Goal: Transaction & Acquisition: Purchase product/service

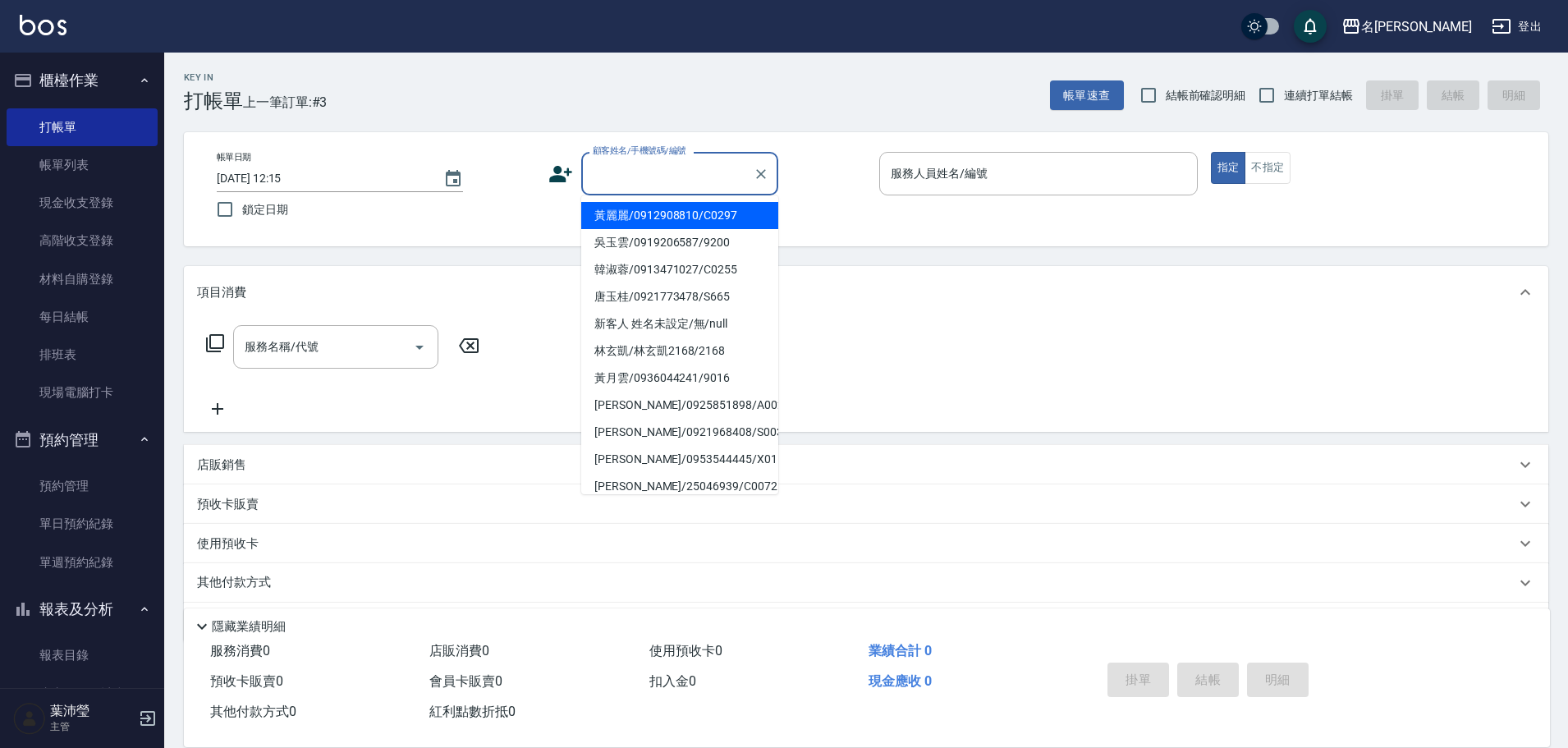
click at [661, 184] on input "顧客姓名/手機號碼/編號" at bounding box center [667, 173] width 158 height 29
click at [657, 215] on li "呂蕙伶/0936462115/2573" at bounding box center [680, 215] width 197 height 27
type input "呂蕙伶/0936462115/2573"
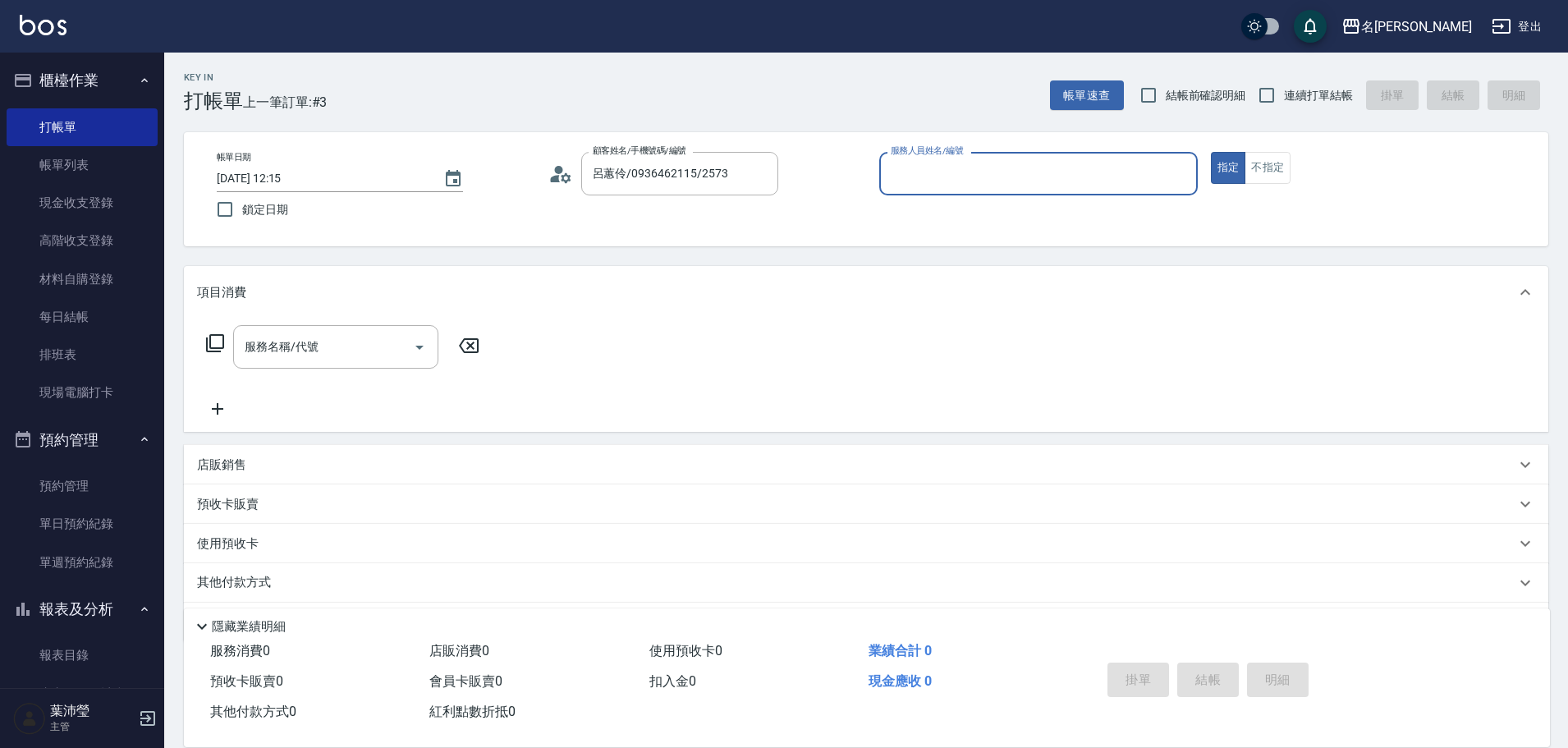
type input "敏卉-2"
click at [217, 343] on icon at bounding box center [216, 343] width 20 height 20
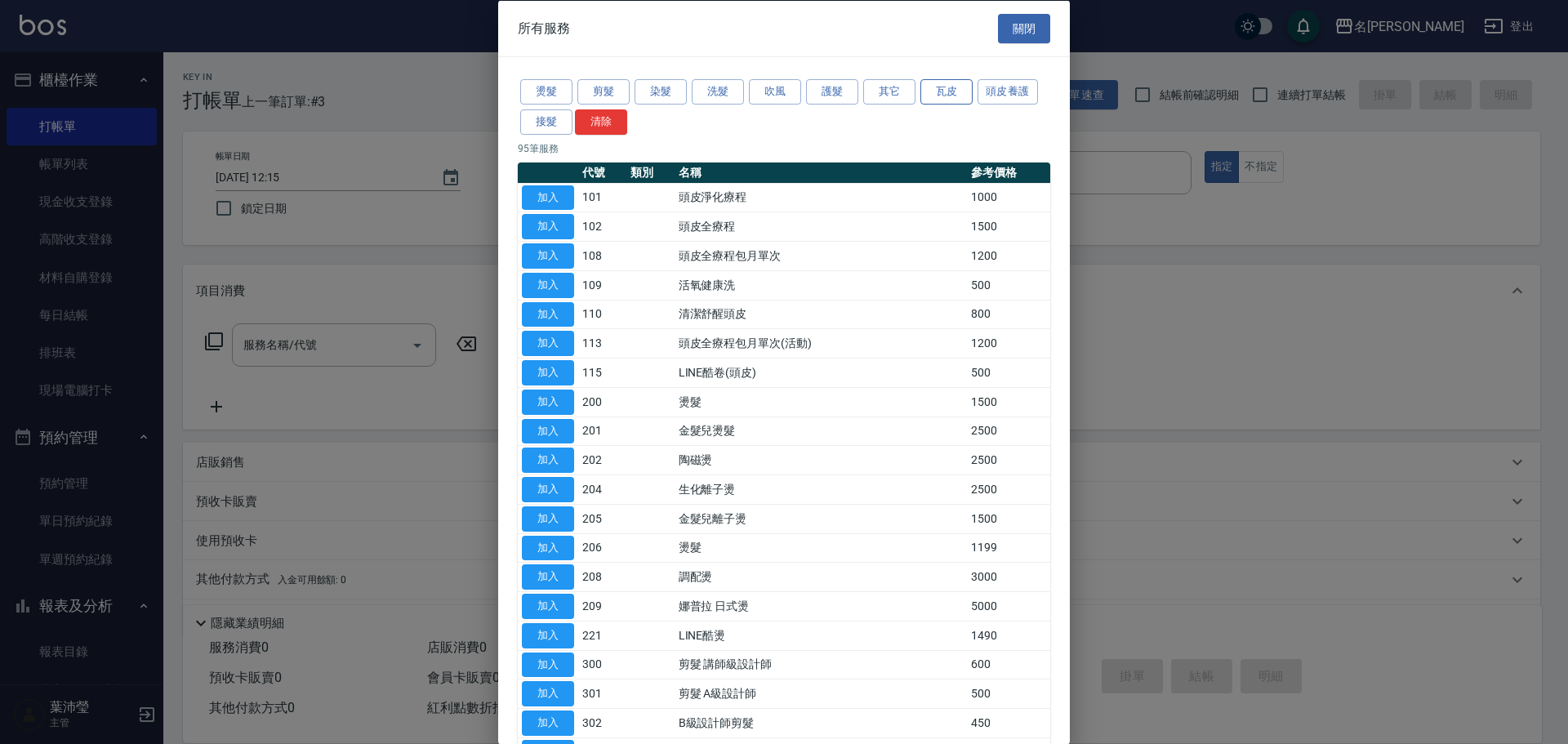
click at [941, 91] on button "瓦皮" at bounding box center [946, 92] width 52 height 26
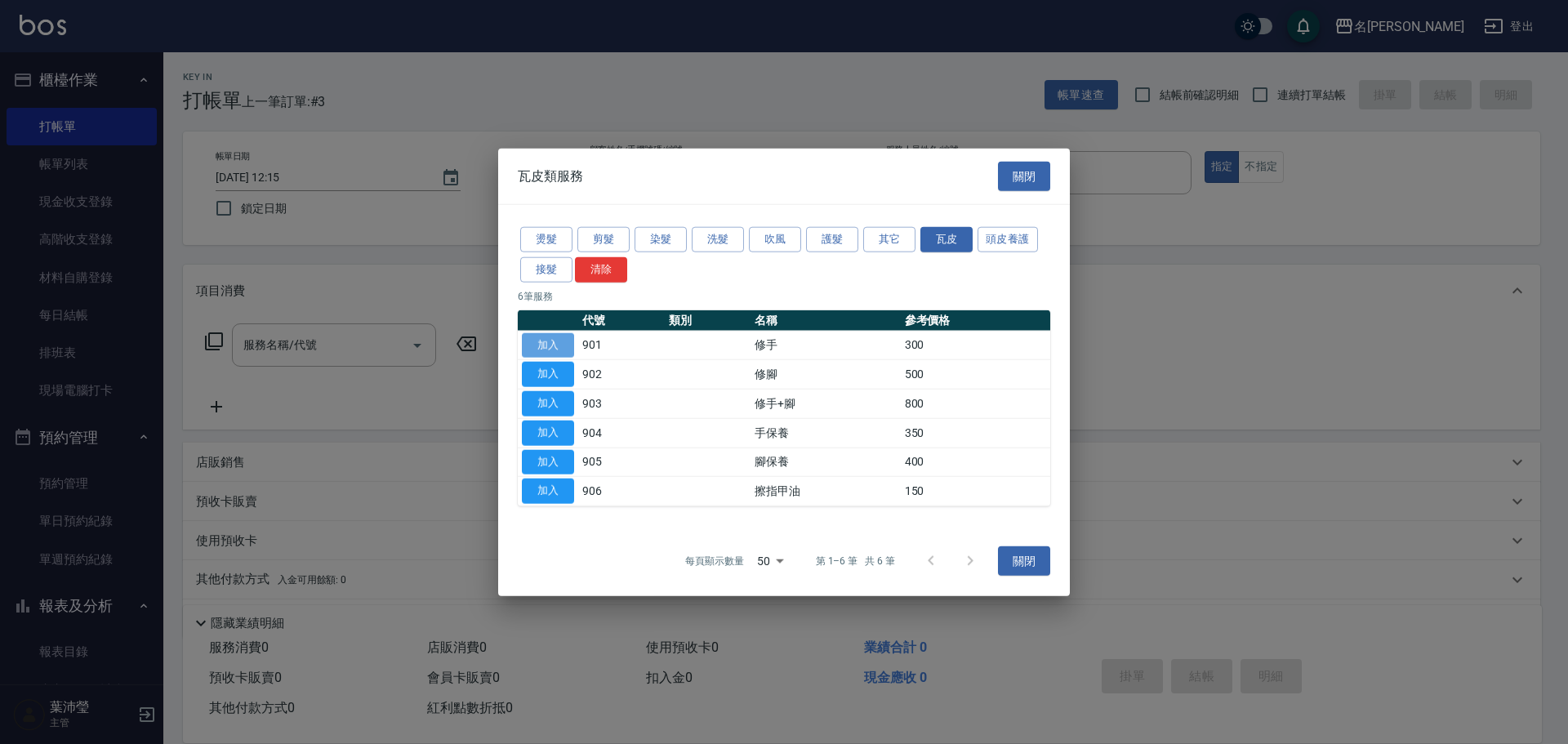
click at [566, 342] on button "加入" at bounding box center [548, 345] width 52 height 26
type input "修手(901)"
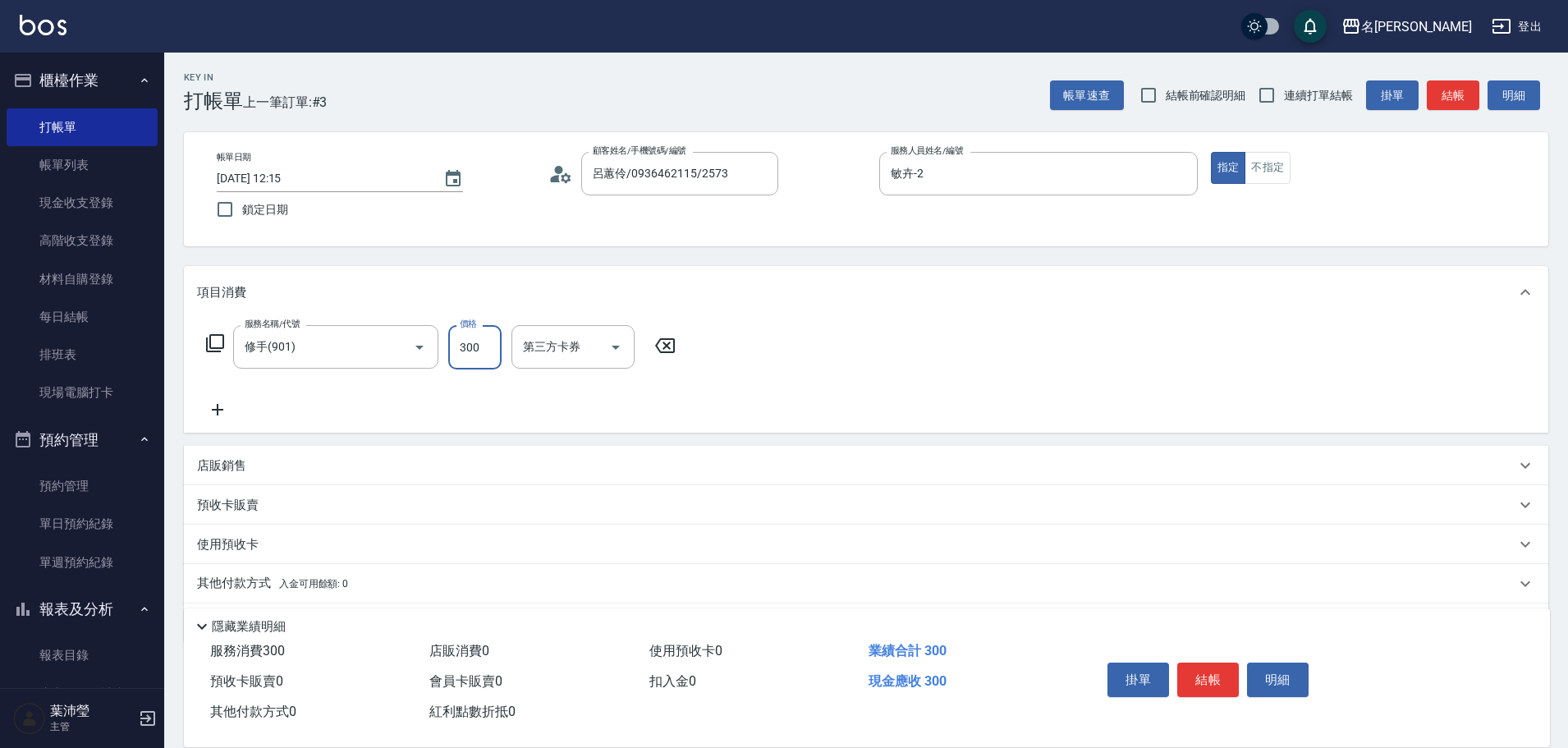
click at [494, 351] on input "300" at bounding box center [475, 347] width 54 height 45
type input "700"
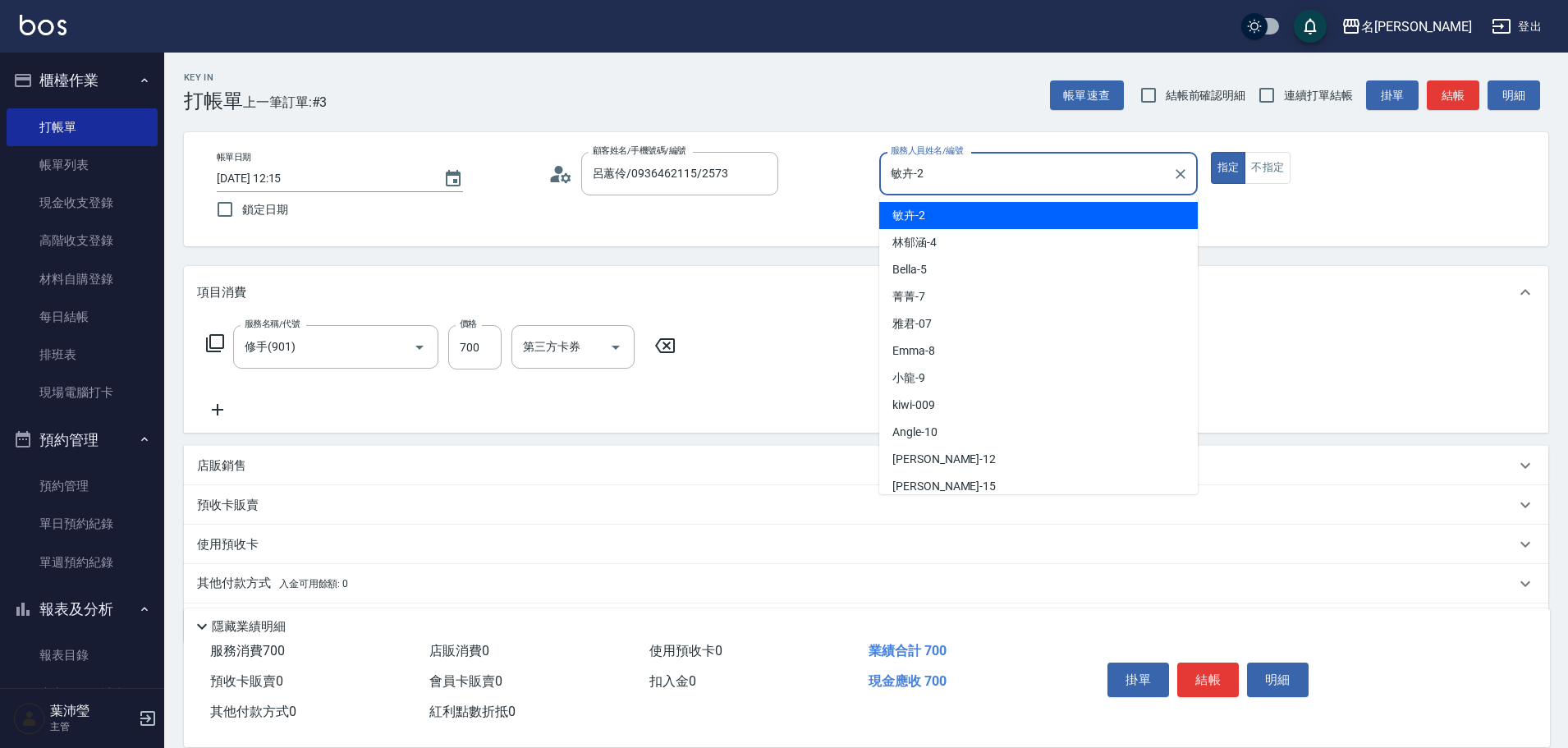
click at [941, 180] on input "敏卉-2" at bounding box center [1025, 173] width 279 height 29
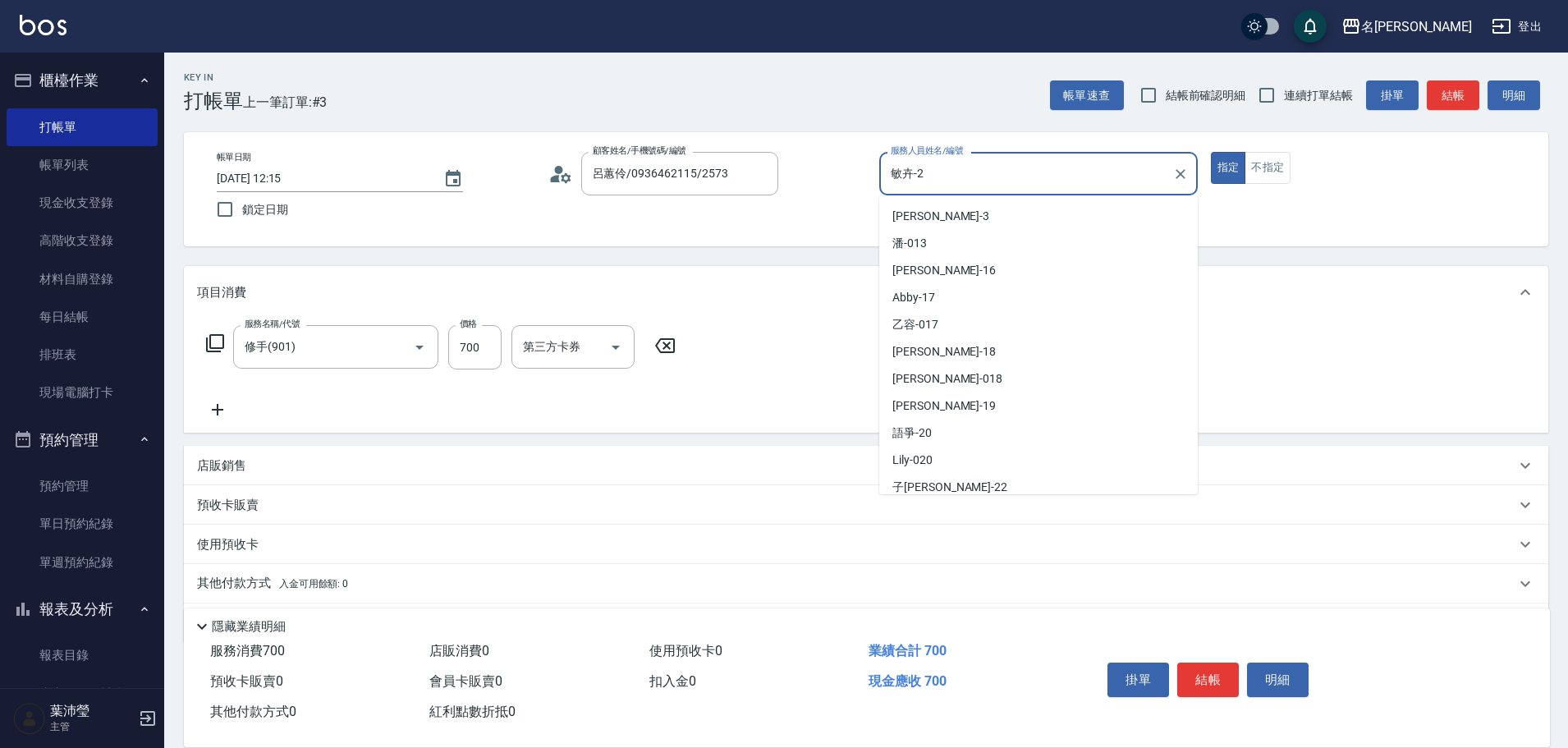
scroll to position [391, 0]
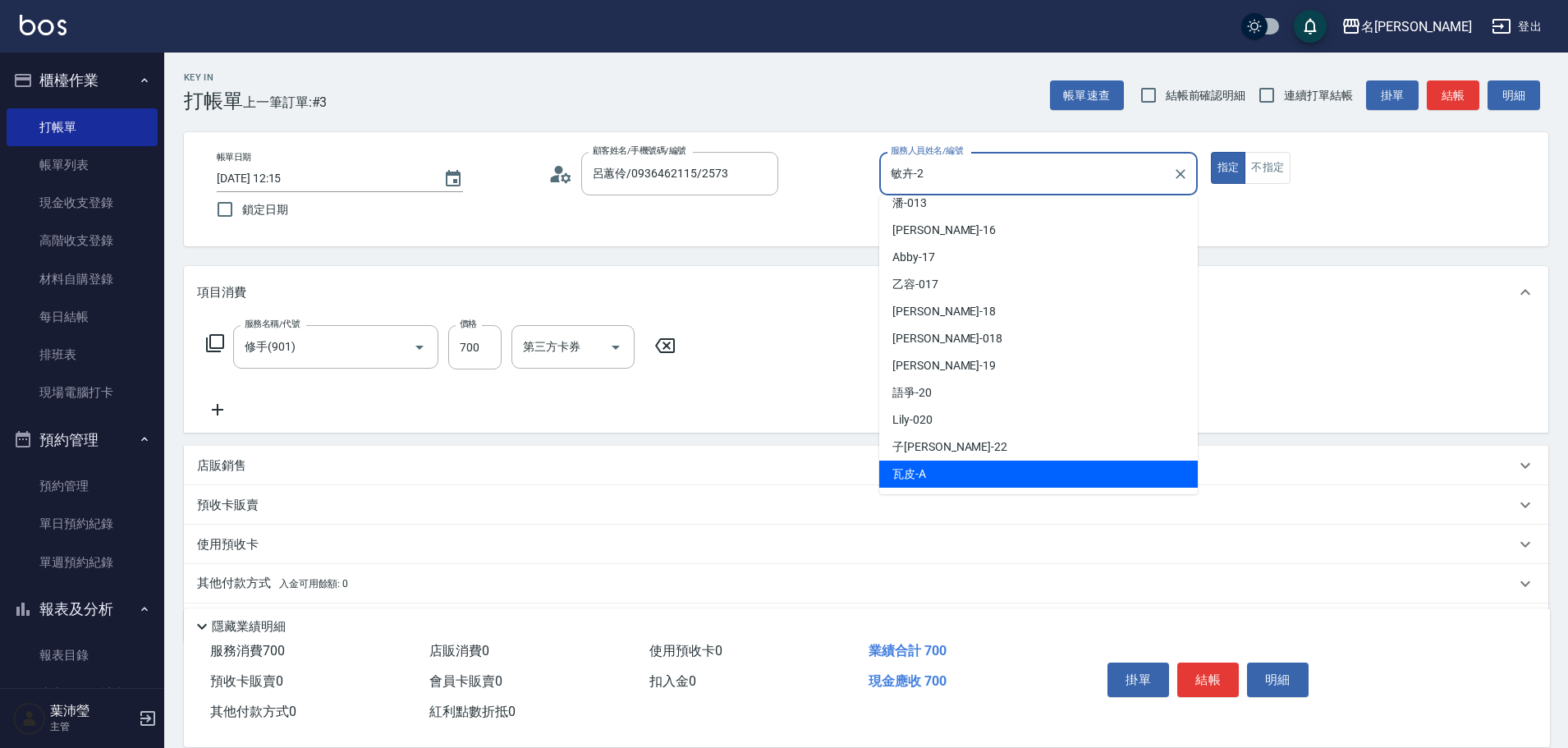
click at [1067, 474] on div "瓦皮 -A" at bounding box center [1038, 474] width 319 height 27
type input "瓦皮-A"
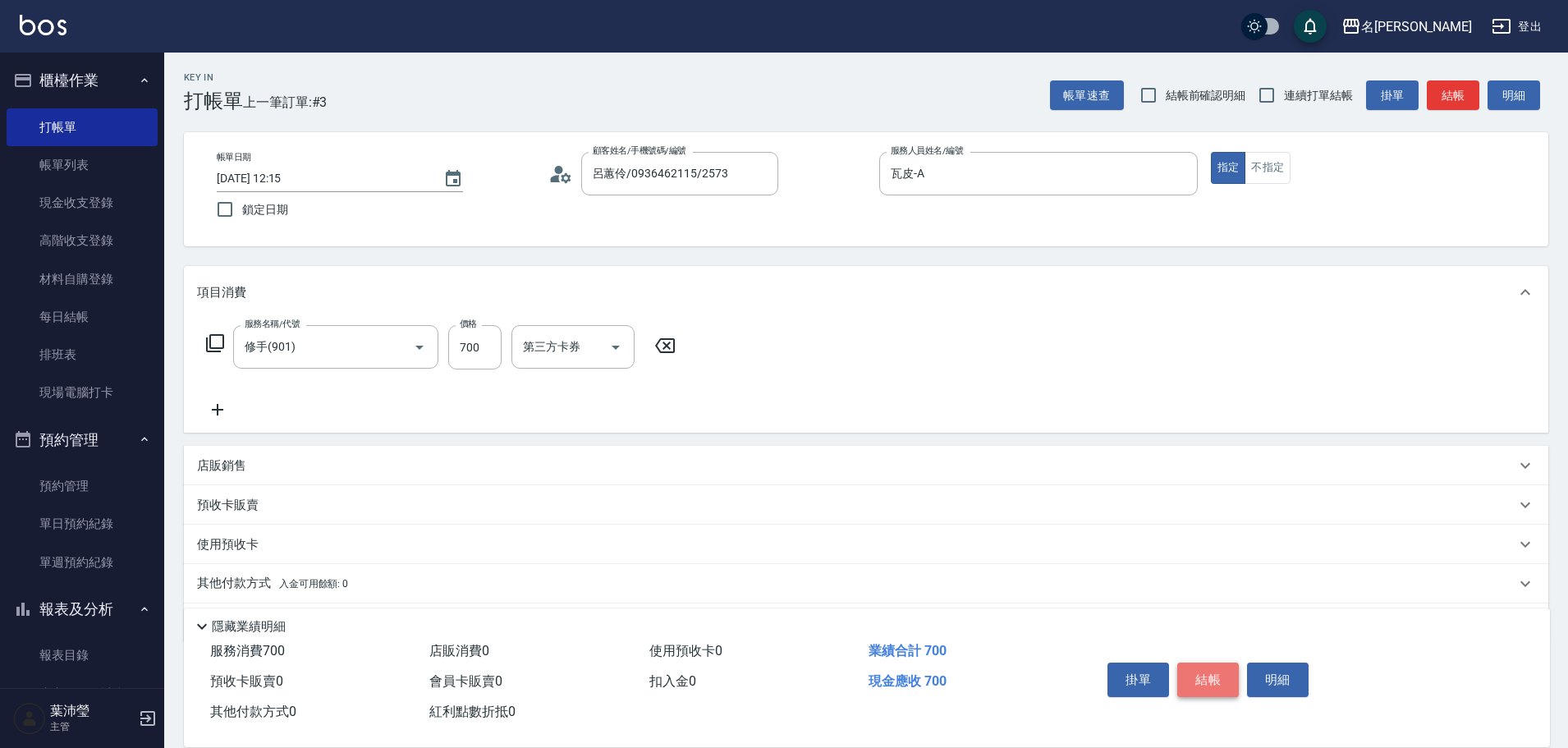
click at [1207, 669] on button "結帳" at bounding box center [1208, 679] width 62 height 35
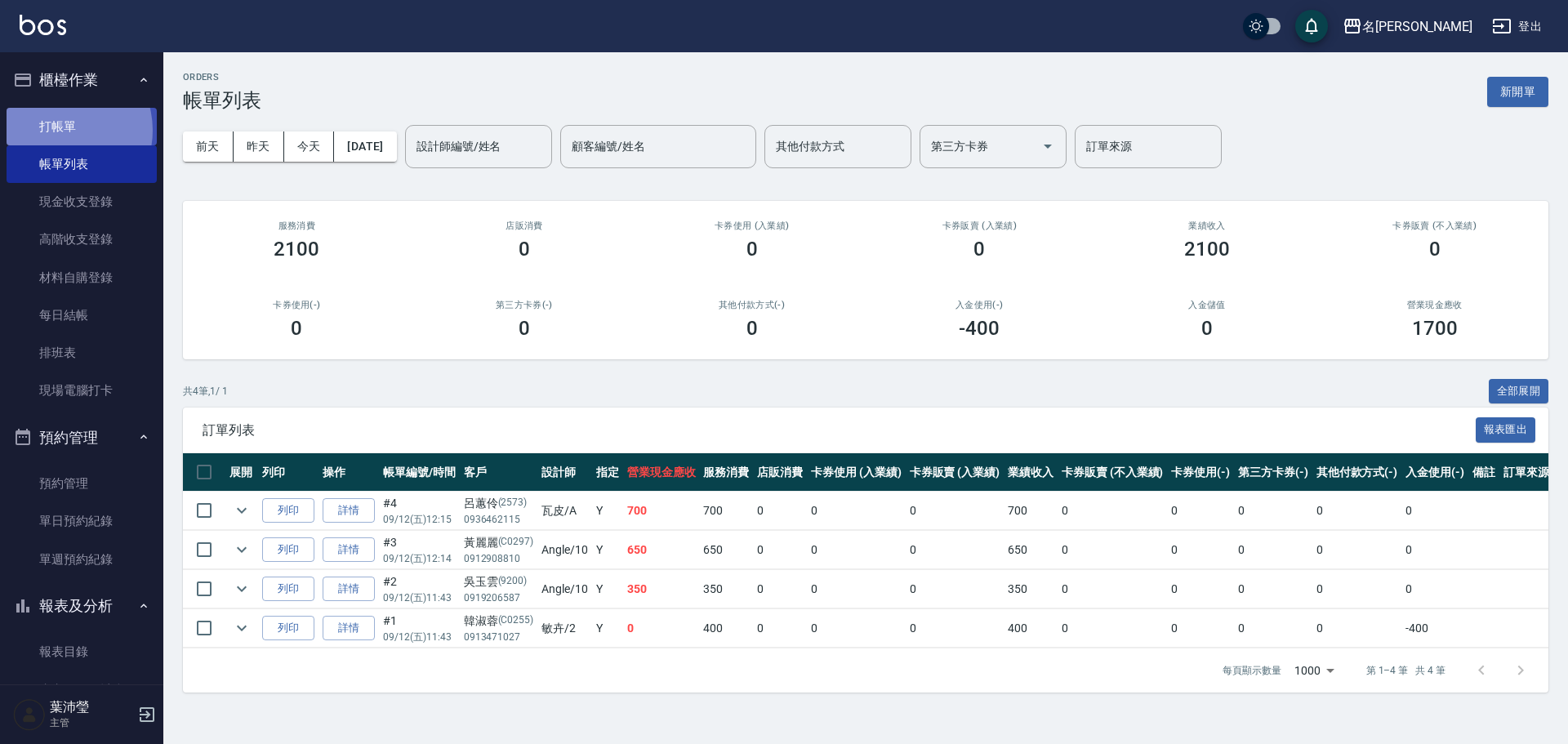
click at [57, 129] on link "打帳單" at bounding box center [82, 126] width 150 height 38
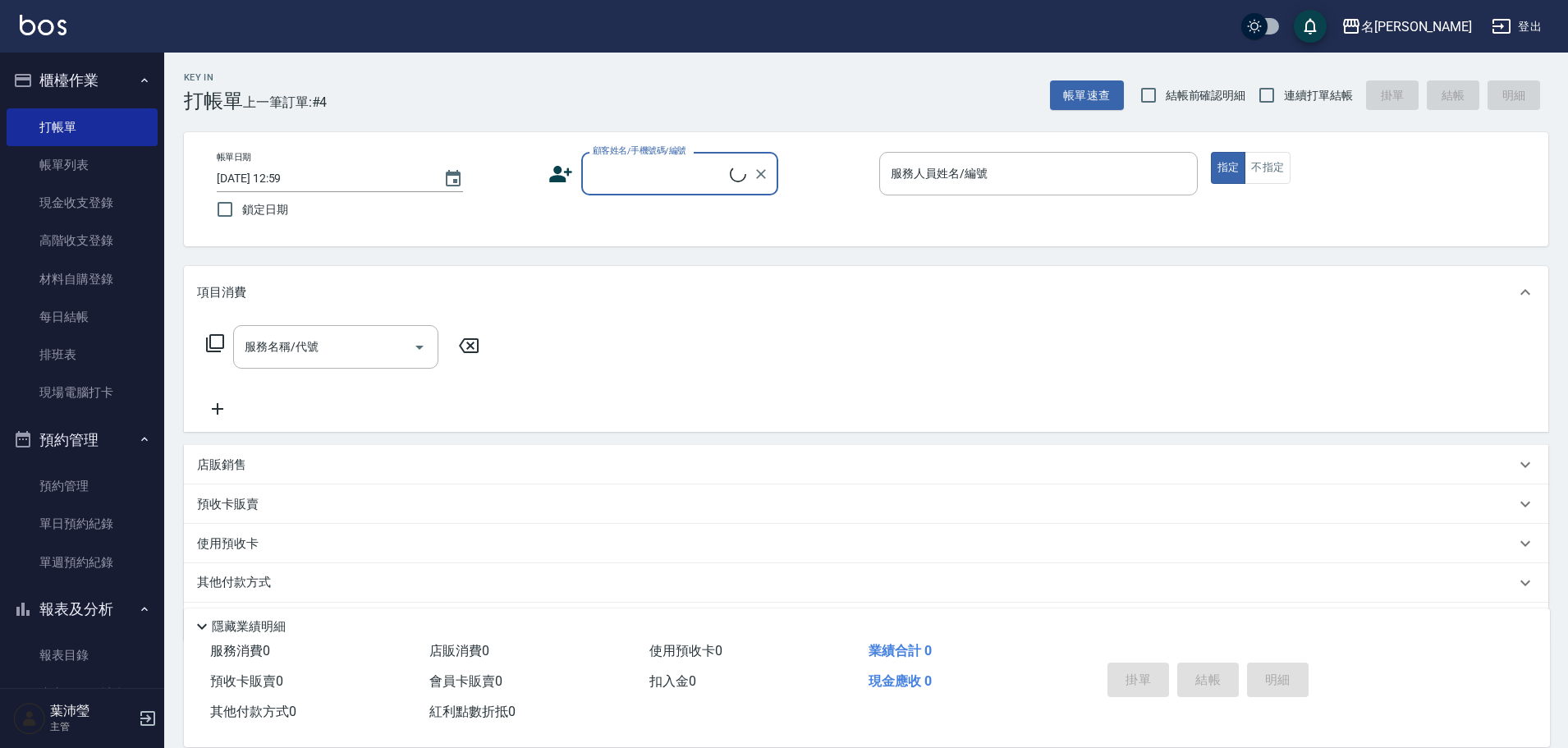
click at [650, 176] on input "顧客姓名/手機號碼/編號" at bounding box center [659, 173] width 141 height 29
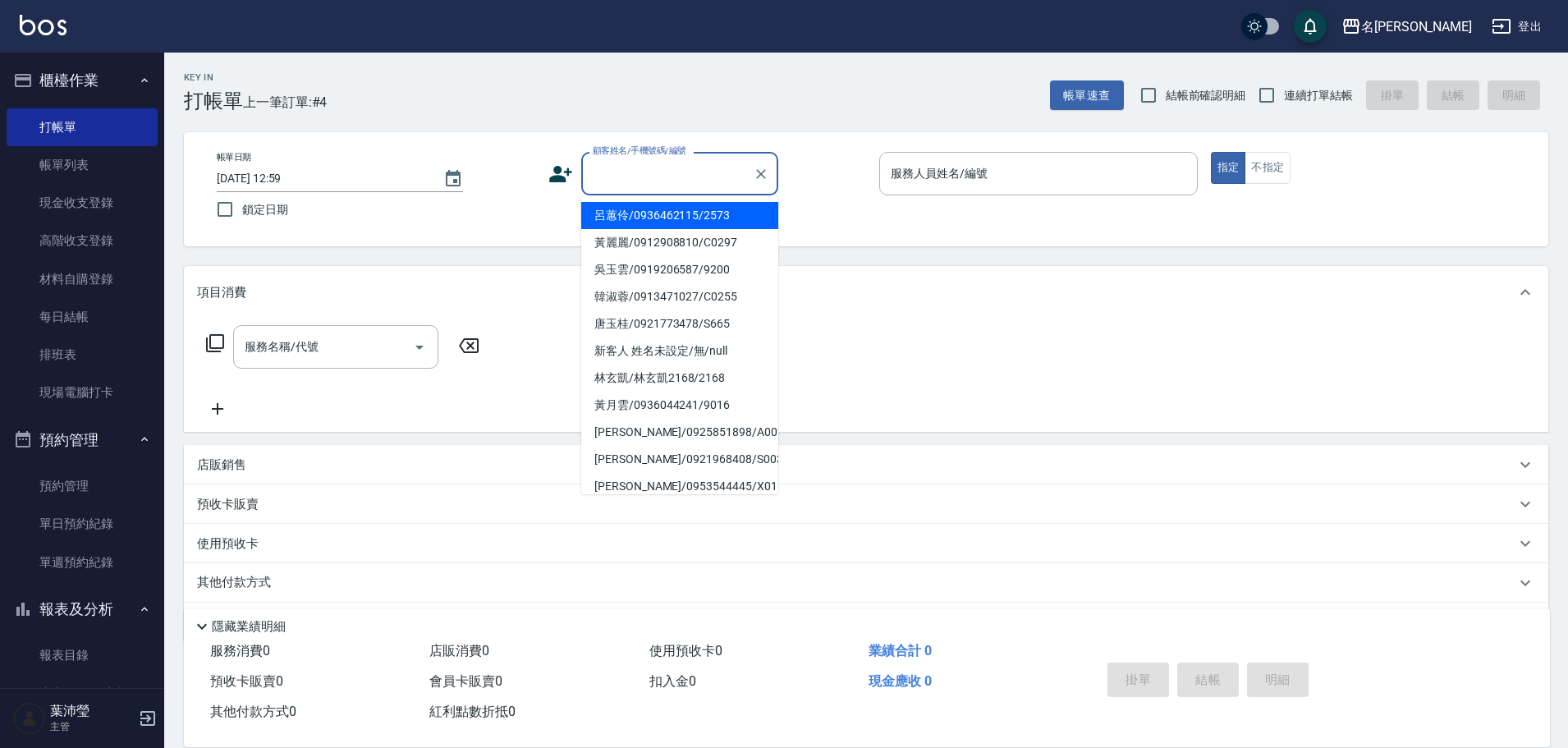
click at [668, 212] on li "呂蕙伶/0936462115/2573" at bounding box center [680, 215] width 197 height 27
type input "呂蕙伶/0936462115/2573"
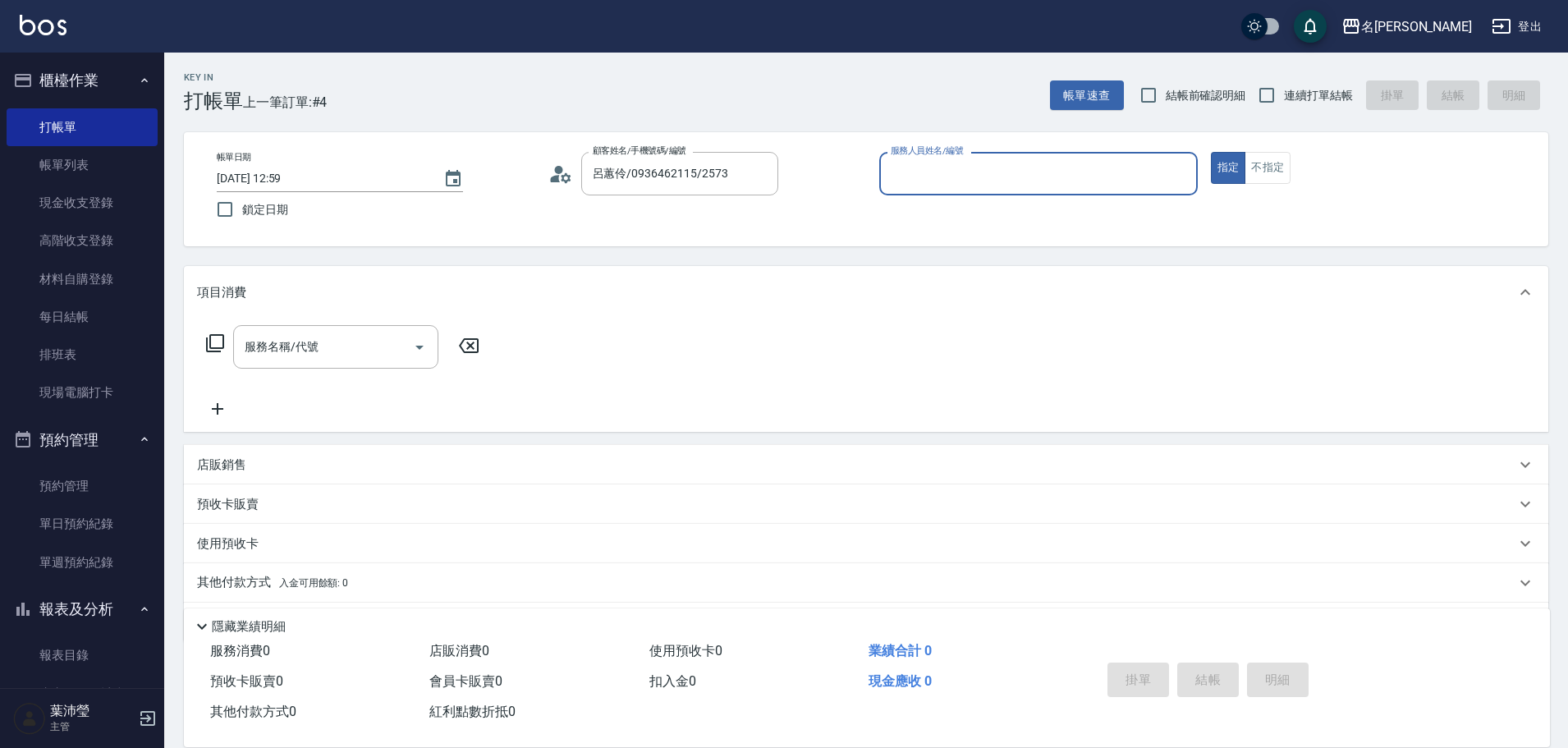
type input "敏卉-2"
click at [217, 340] on icon at bounding box center [216, 343] width 20 height 20
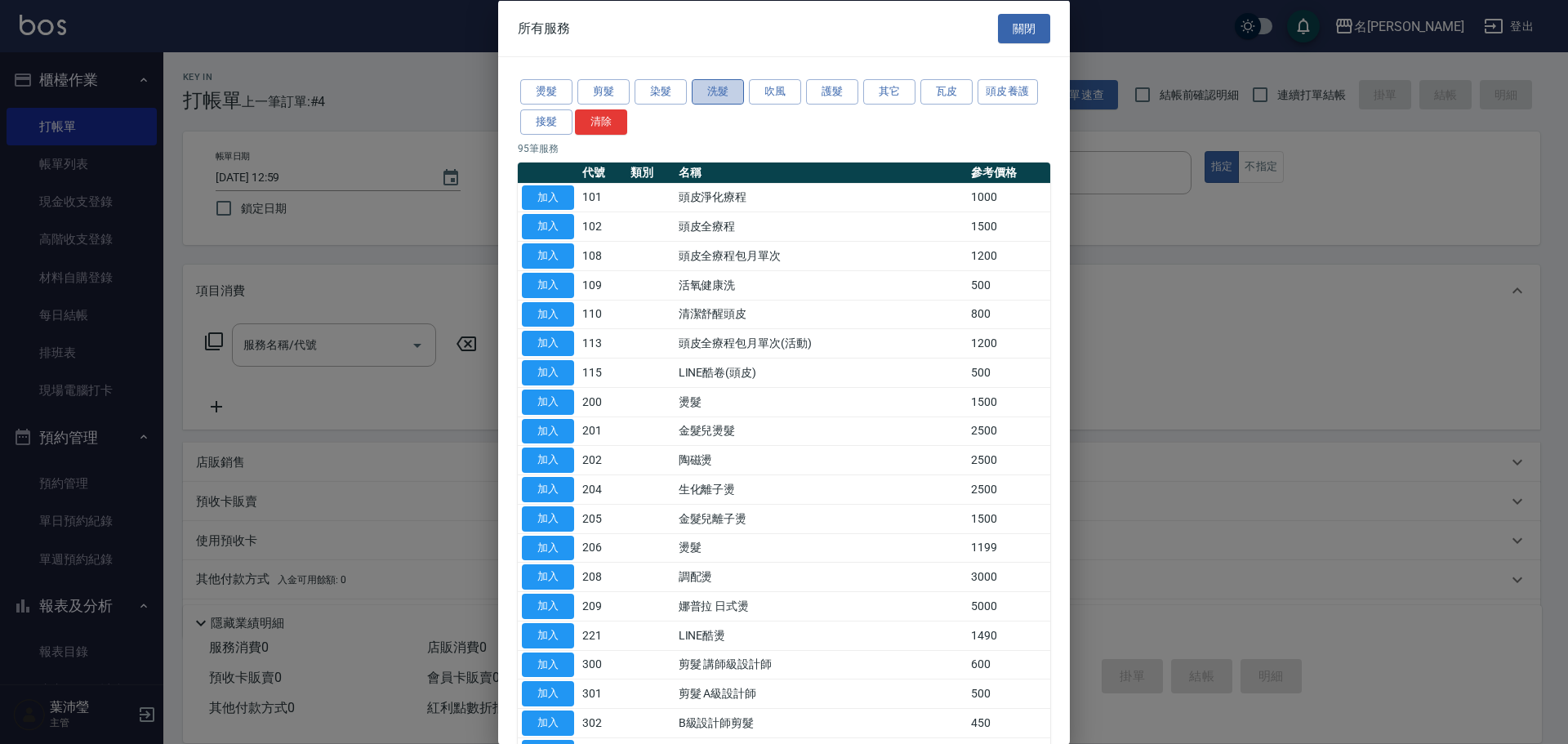
click at [727, 88] on button "洗髮" at bounding box center [718, 92] width 52 height 26
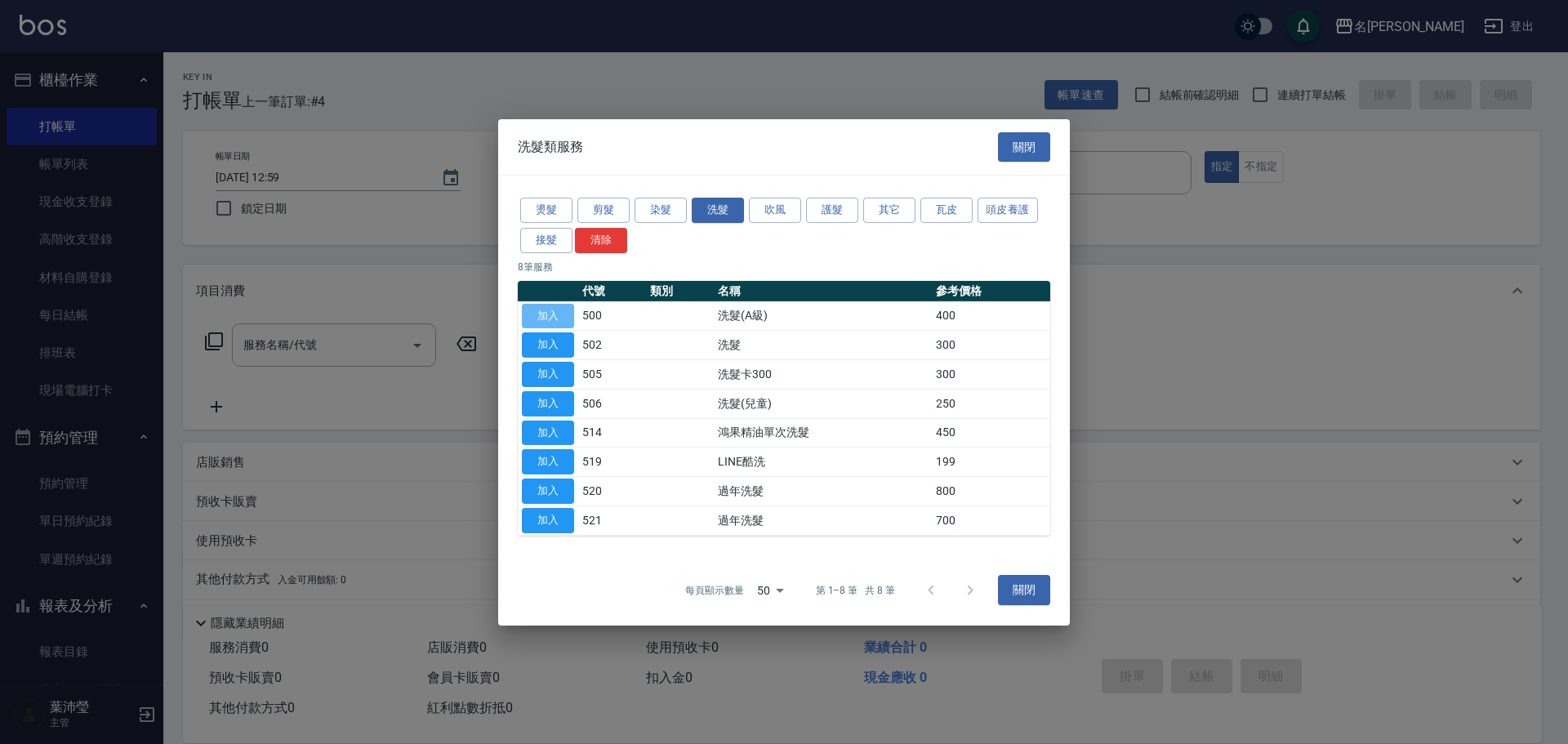
click at [538, 313] on button "加入" at bounding box center [548, 316] width 52 height 26
type input "洗髮(A級)(500)"
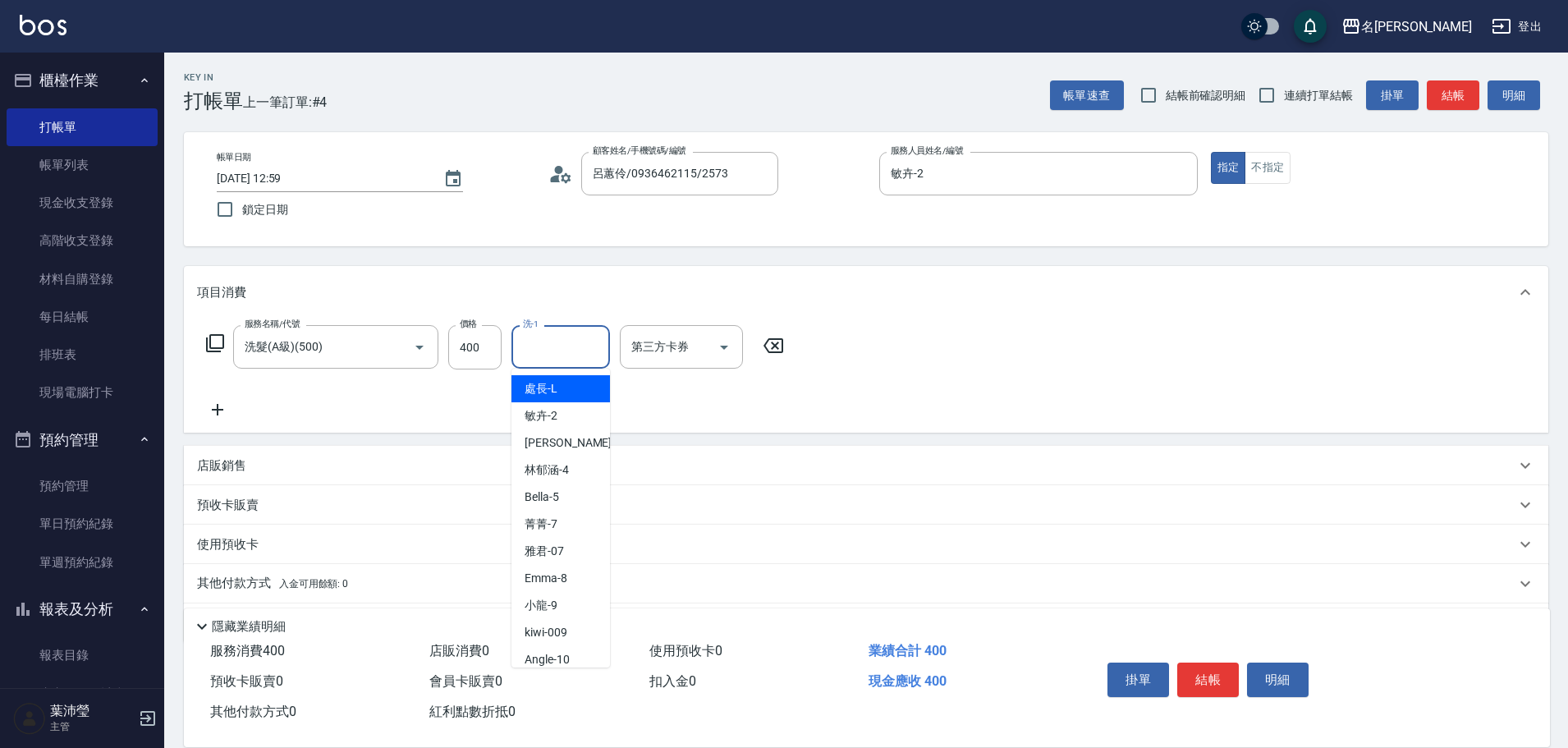
drag, startPoint x: 526, startPoint y: 352, endPoint x: 540, endPoint y: 348, distance: 14.6
click at [533, 350] on input "洗-1" at bounding box center [560, 347] width 83 height 29
click at [573, 390] on div "語爭 -20" at bounding box center [560, 388] width 98 height 27
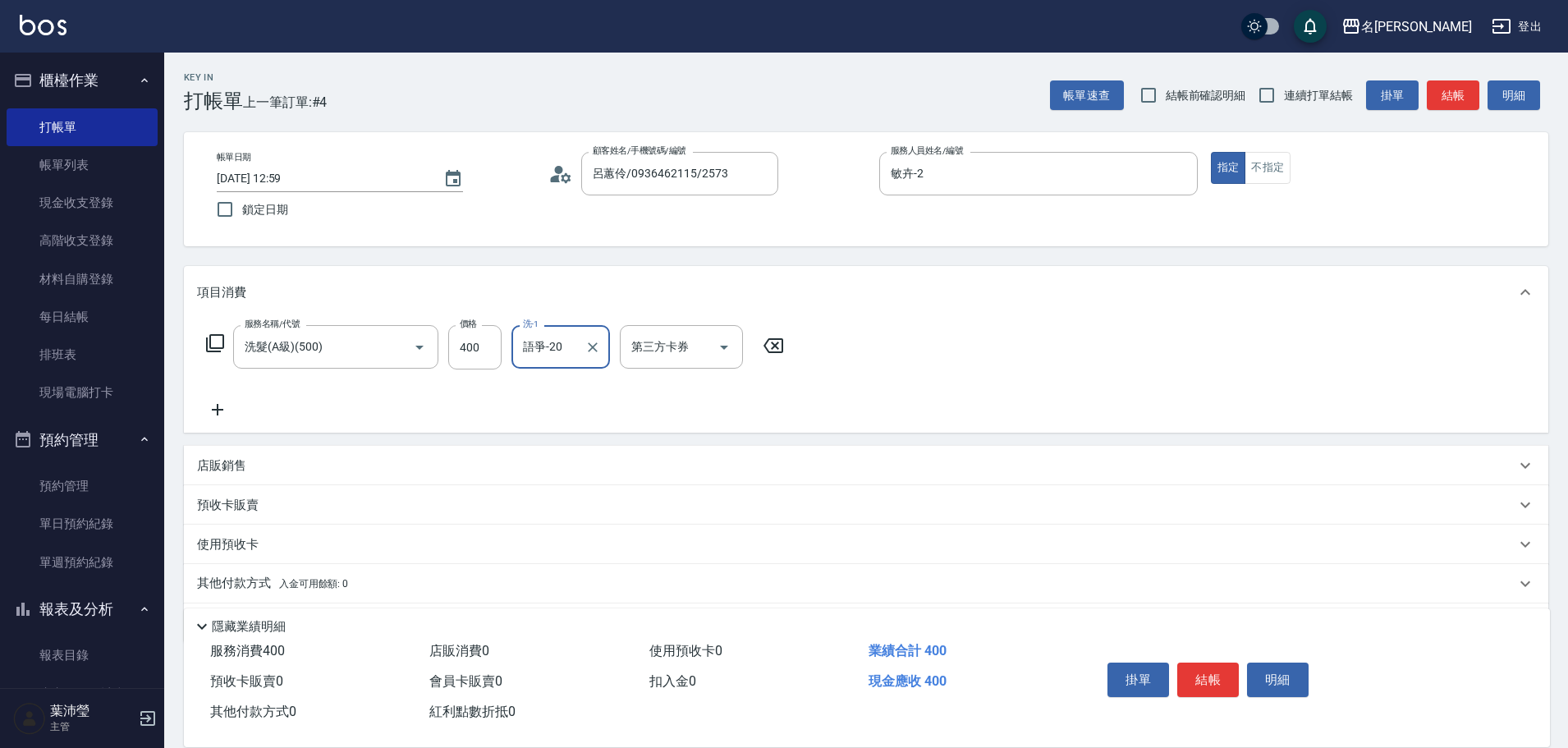
type input "語爭-20"
click at [216, 341] on icon at bounding box center [216, 343] width 20 height 20
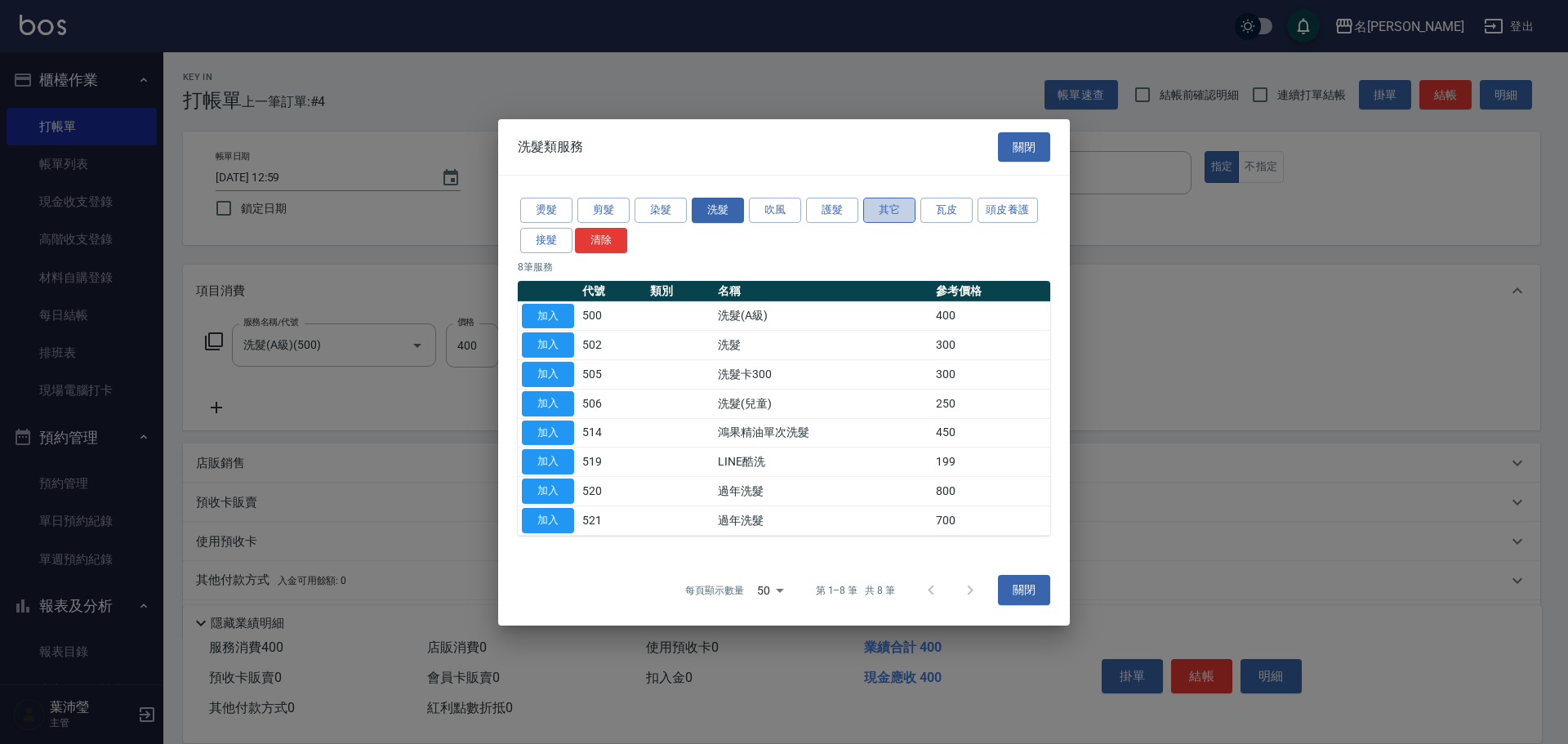
click at [883, 207] on button "其它" at bounding box center [889, 210] width 52 height 26
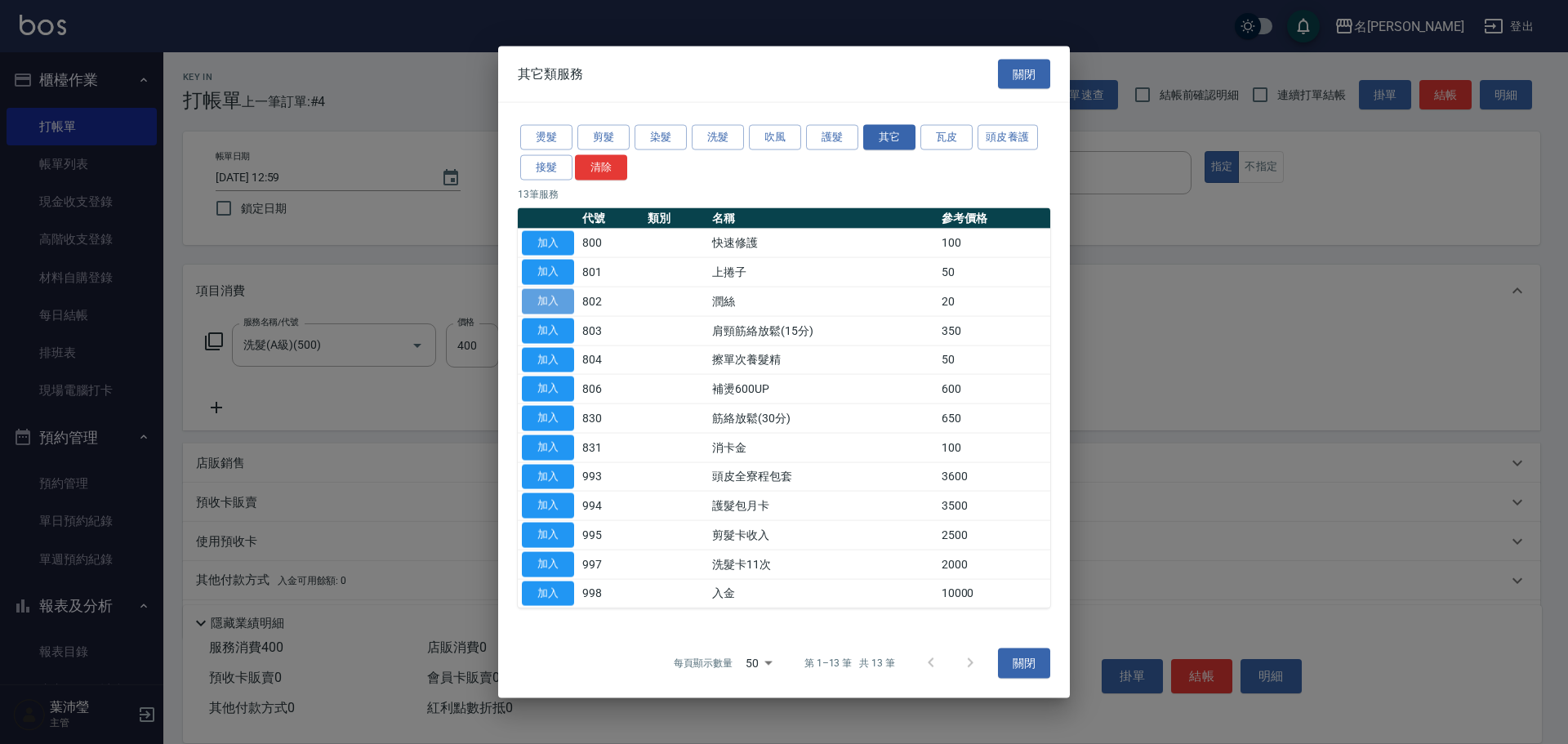
click at [556, 303] on button "加入" at bounding box center [548, 301] width 52 height 26
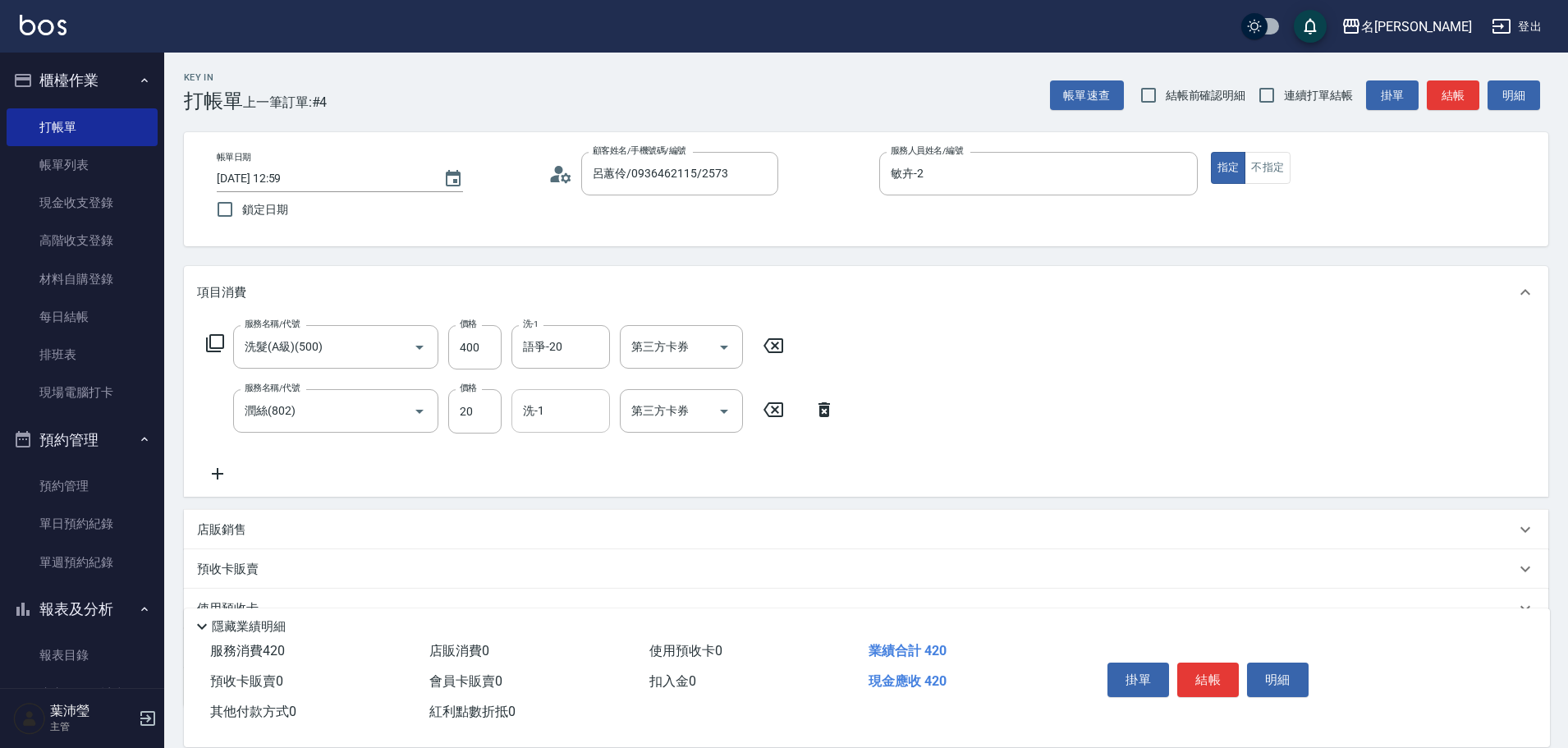
click at [584, 418] on input "洗-1" at bounding box center [560, 410] width 83 height 29
click at [559, 451] on span "語爭 -20" at bounding box center [545, 452] width 40 height 17
type input "語爭-20"
drag, startPoint x: 1215, startPoint y: 674, endPoint x: 1202, endPoint y: 659, distance: 19.8
click at [1214, 674] on button "結帳" at bounding box center [1208, 679] width 62 height 35
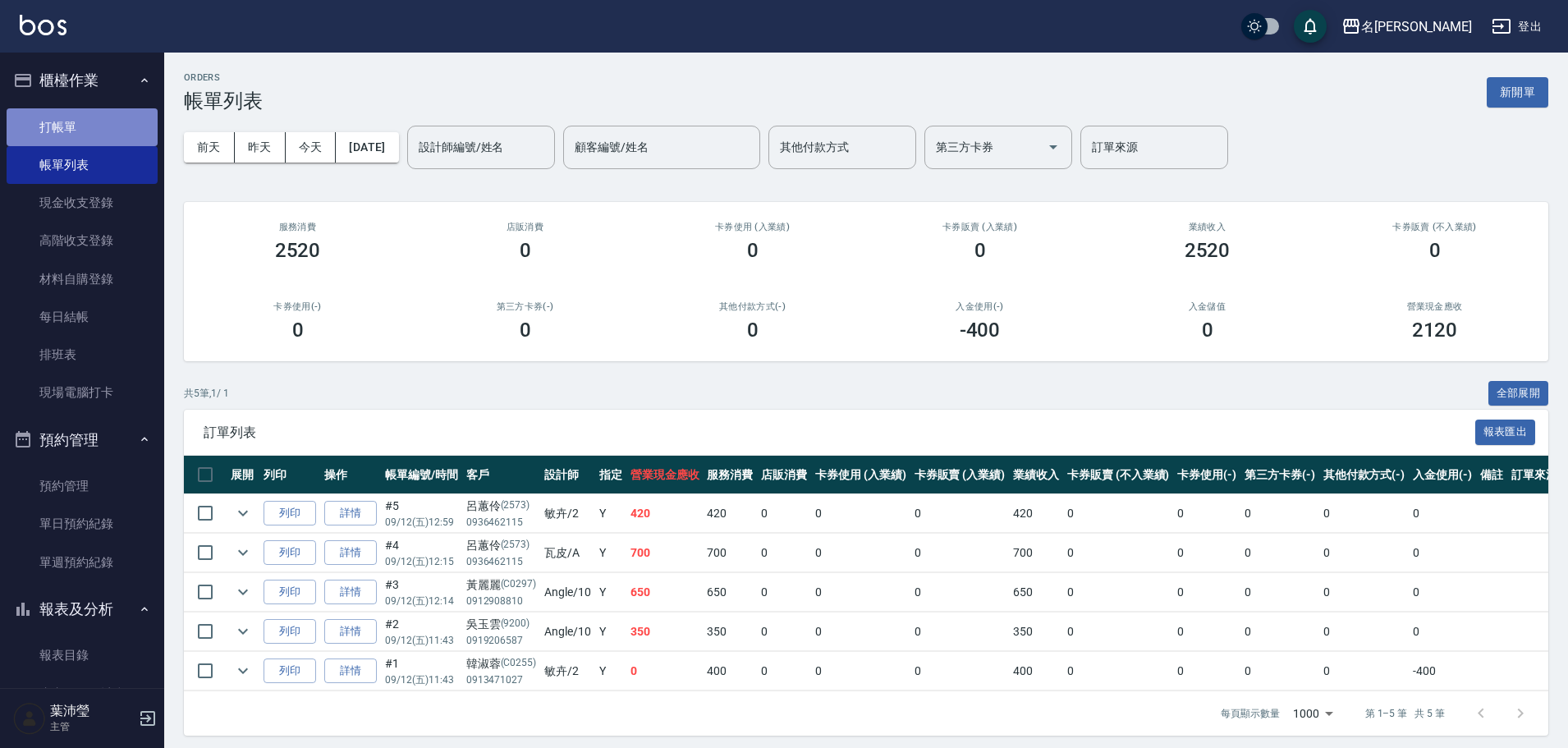
click at [116, 129] on link "打帳單" at bounding box center [82, 127] width 151 height 38
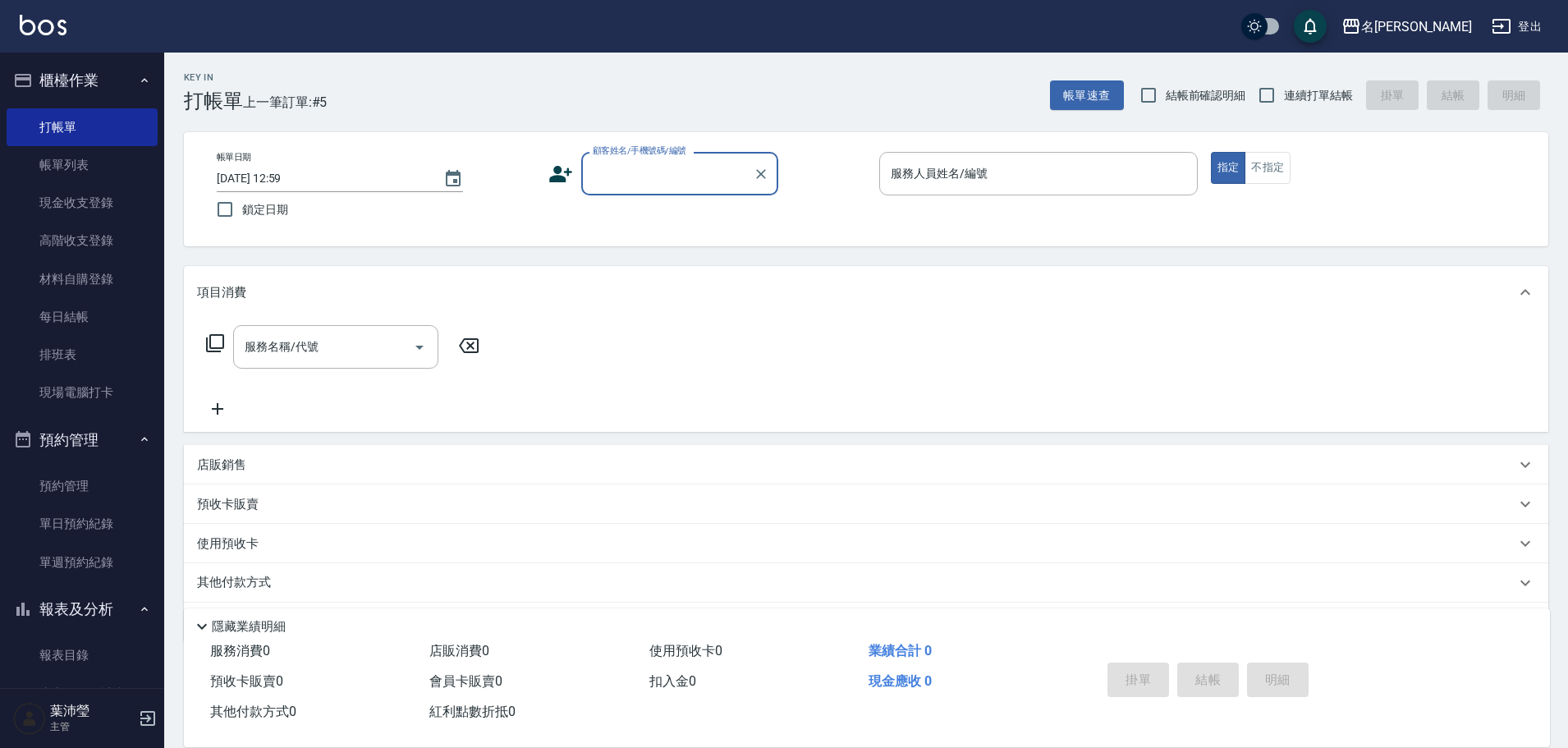
click at [630, 183] on input "顧客姓名/手機號碼/編號" at bounding box center [667, 173] width 158 height 29
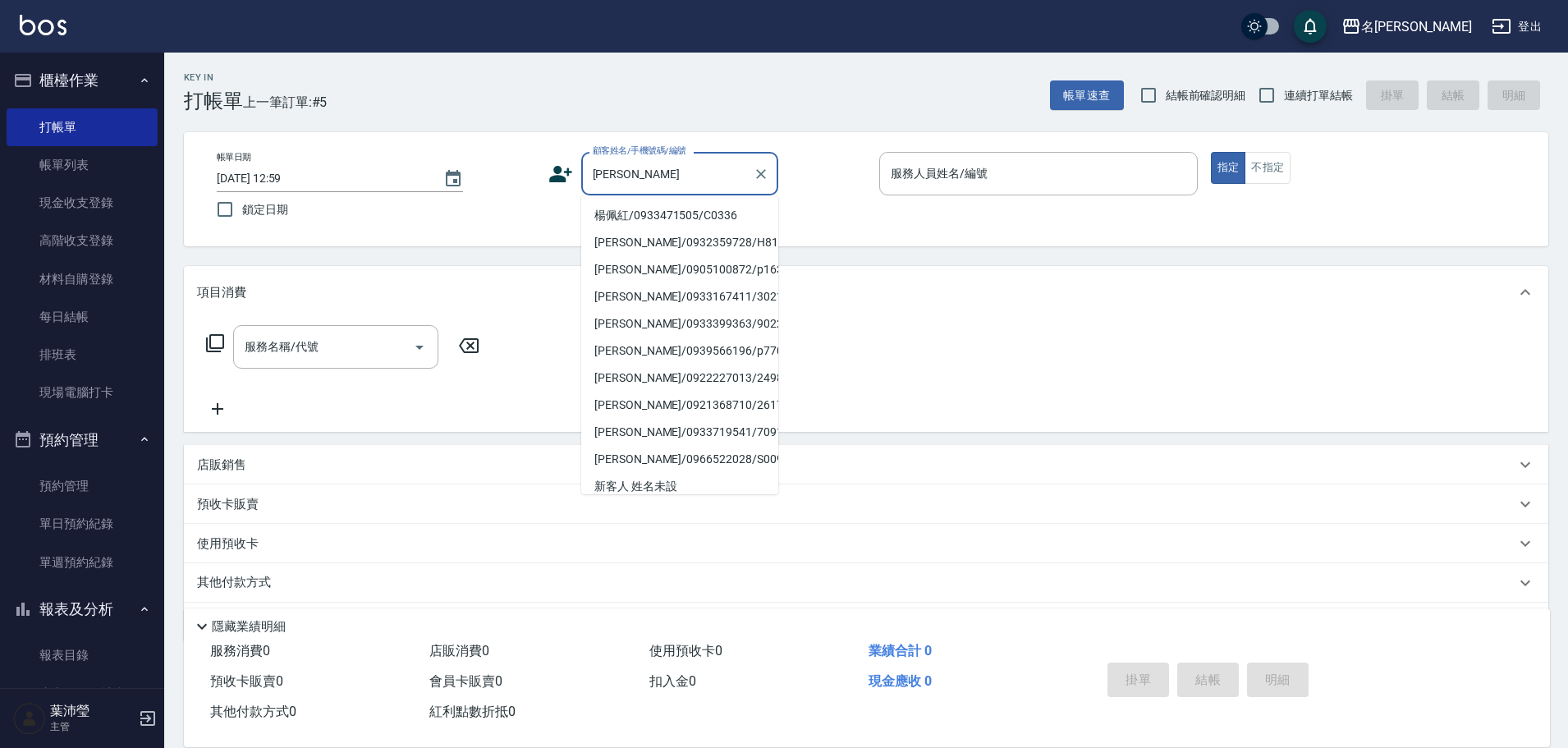
click at [642, 218] on li "楊佩紅/0933471505/C0336" at bounding box center [680, 215] width 197 height 27
type input "楊佩紅/0933471505/C0336"
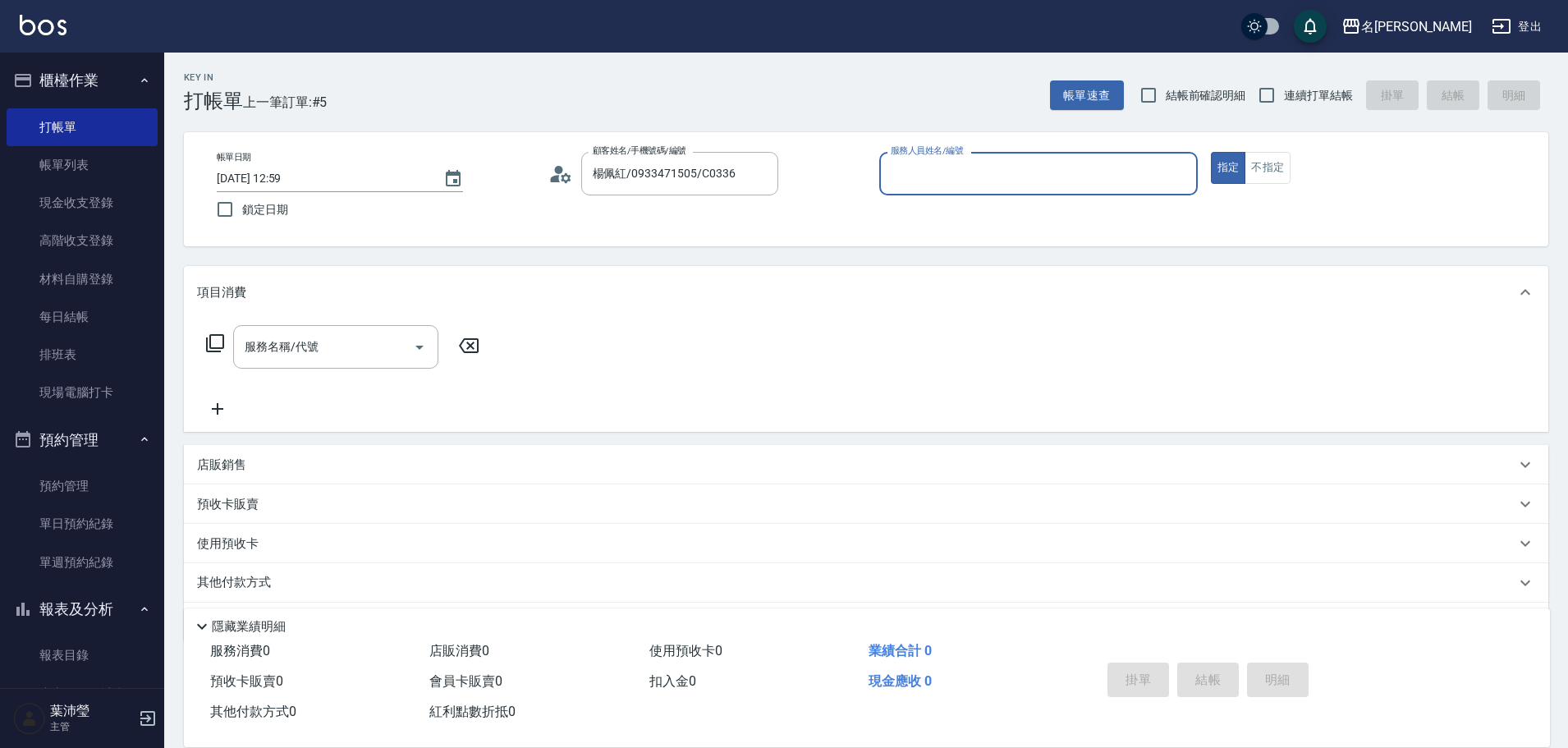
type input "敏卉-2"
click at [215, 339] on icon at bounding box center [216, 343] width 20 height 20
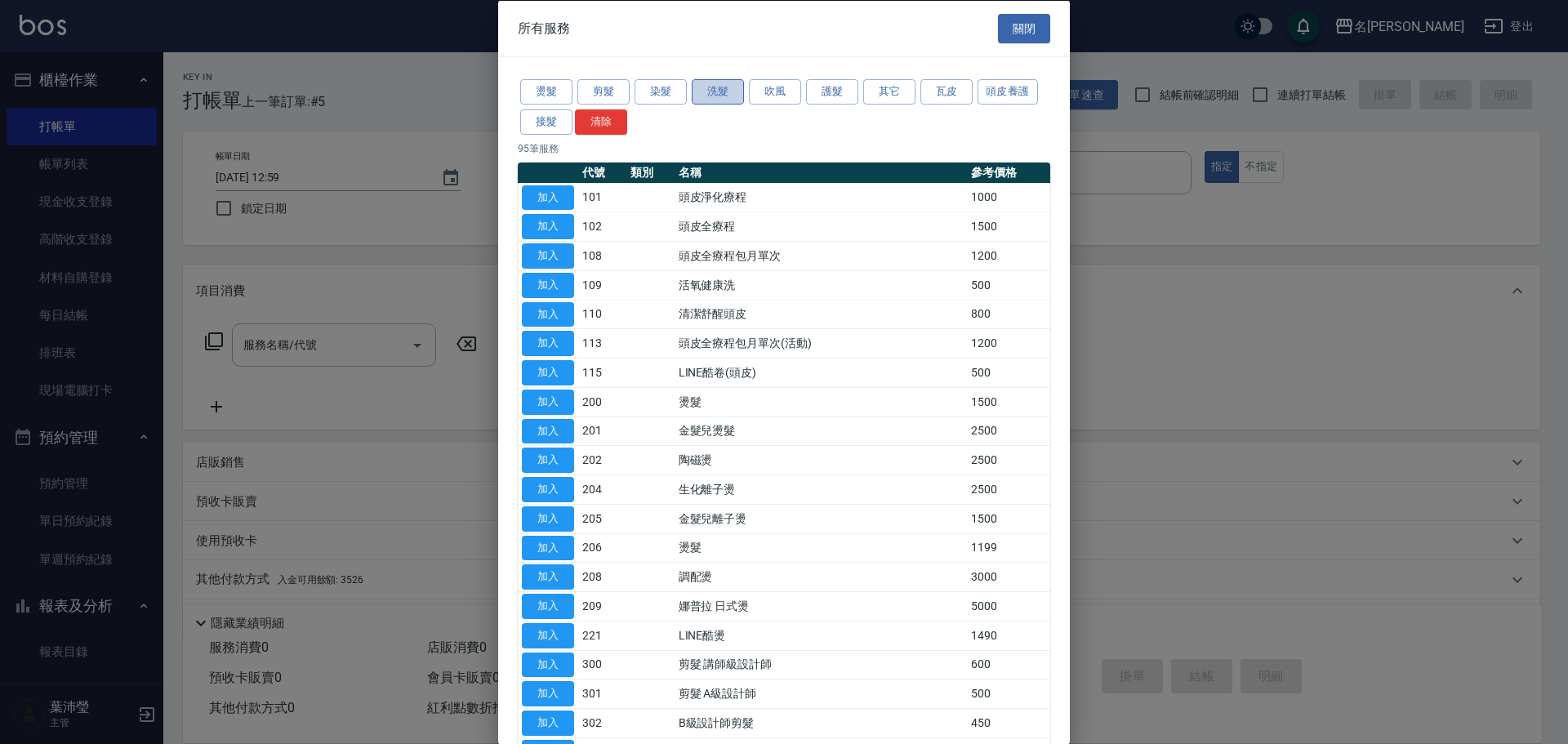
click at [719, 96] on button "洗髮" at bounding box center [718, 92] width 52 height 26
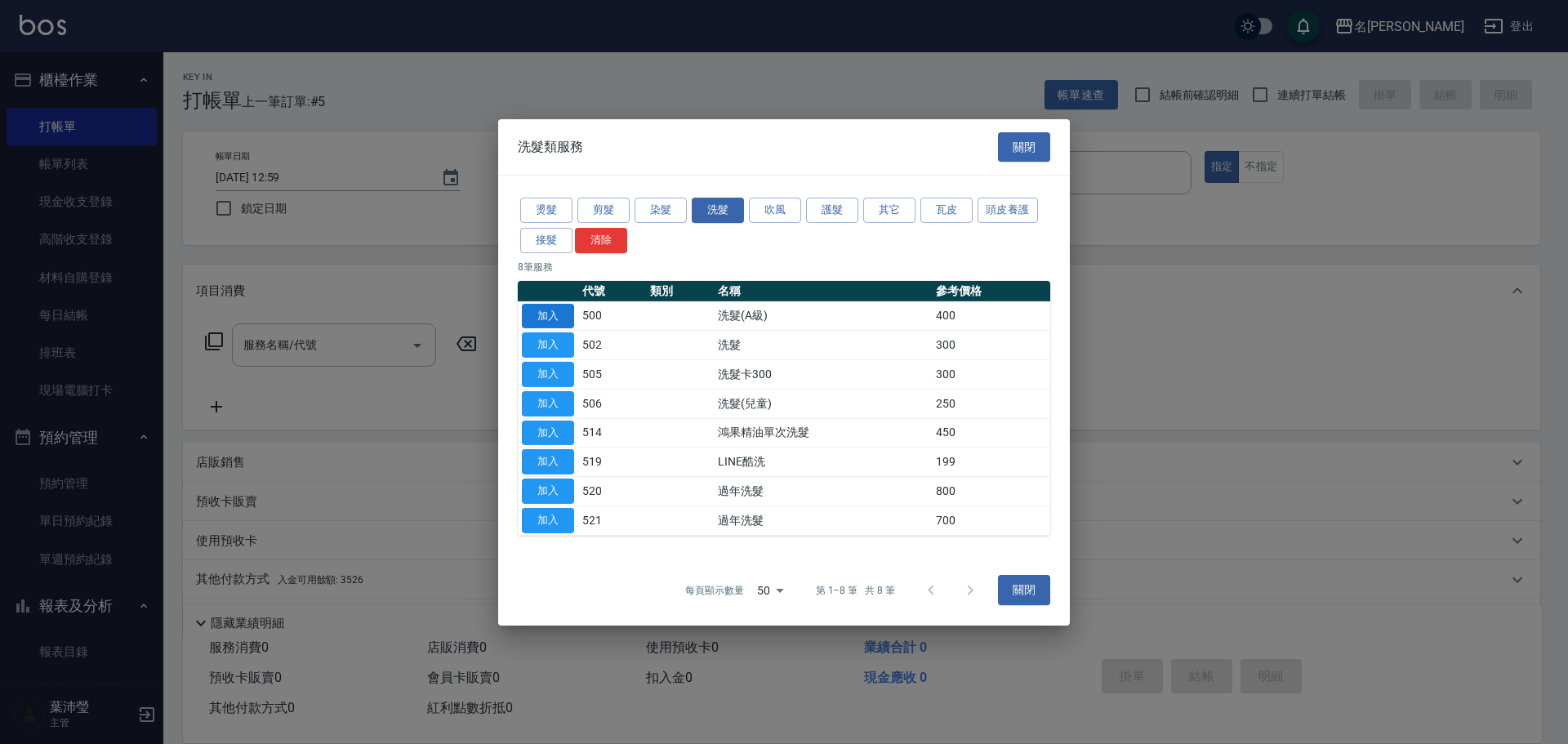
click at [543, 307] on button "加入" at bounding box center [548, 316] width 52 height 26
type input "洗髮(A級)(500)"
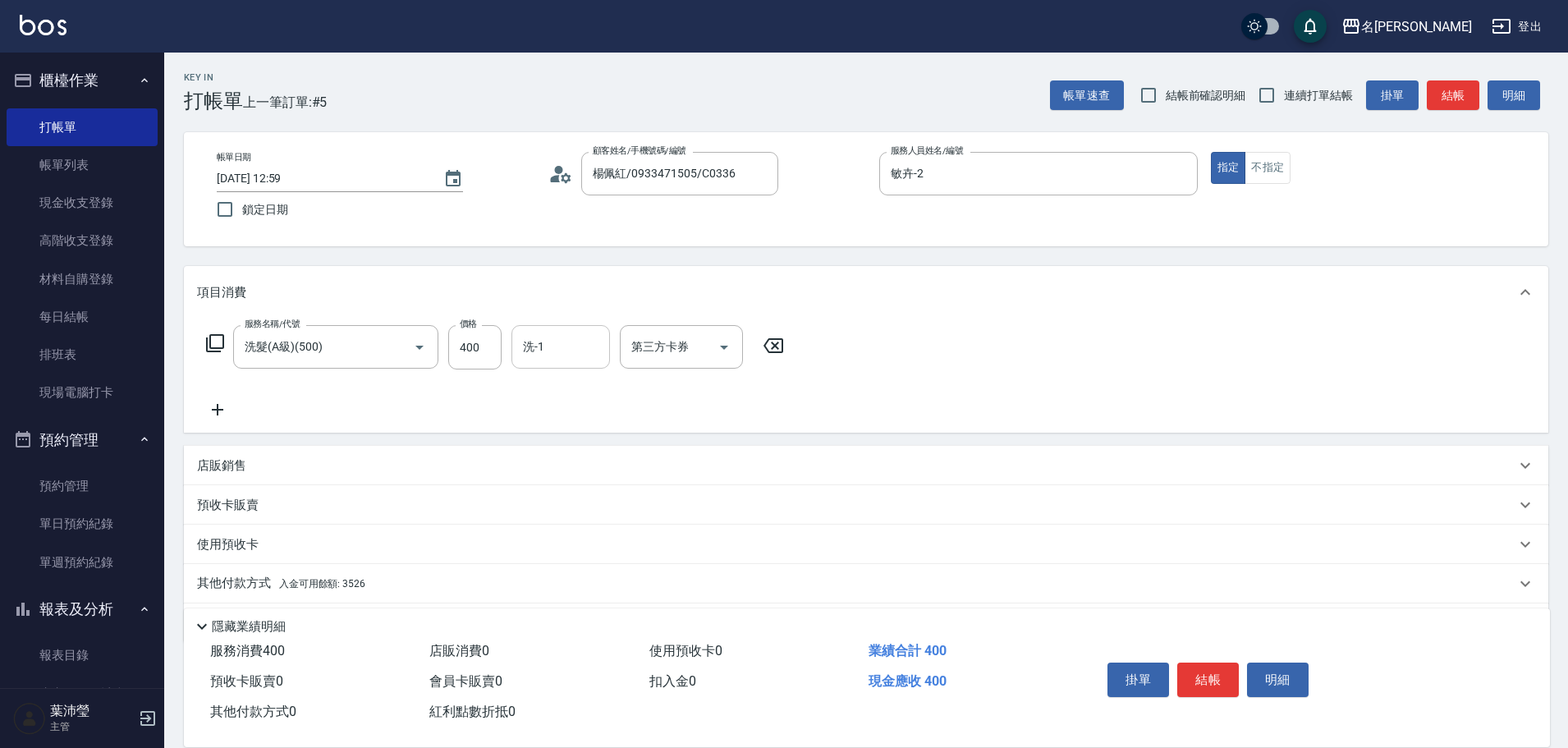
click at [543, 344] on input "洗-1" at bounding box center [560, 347] width 83 height 29
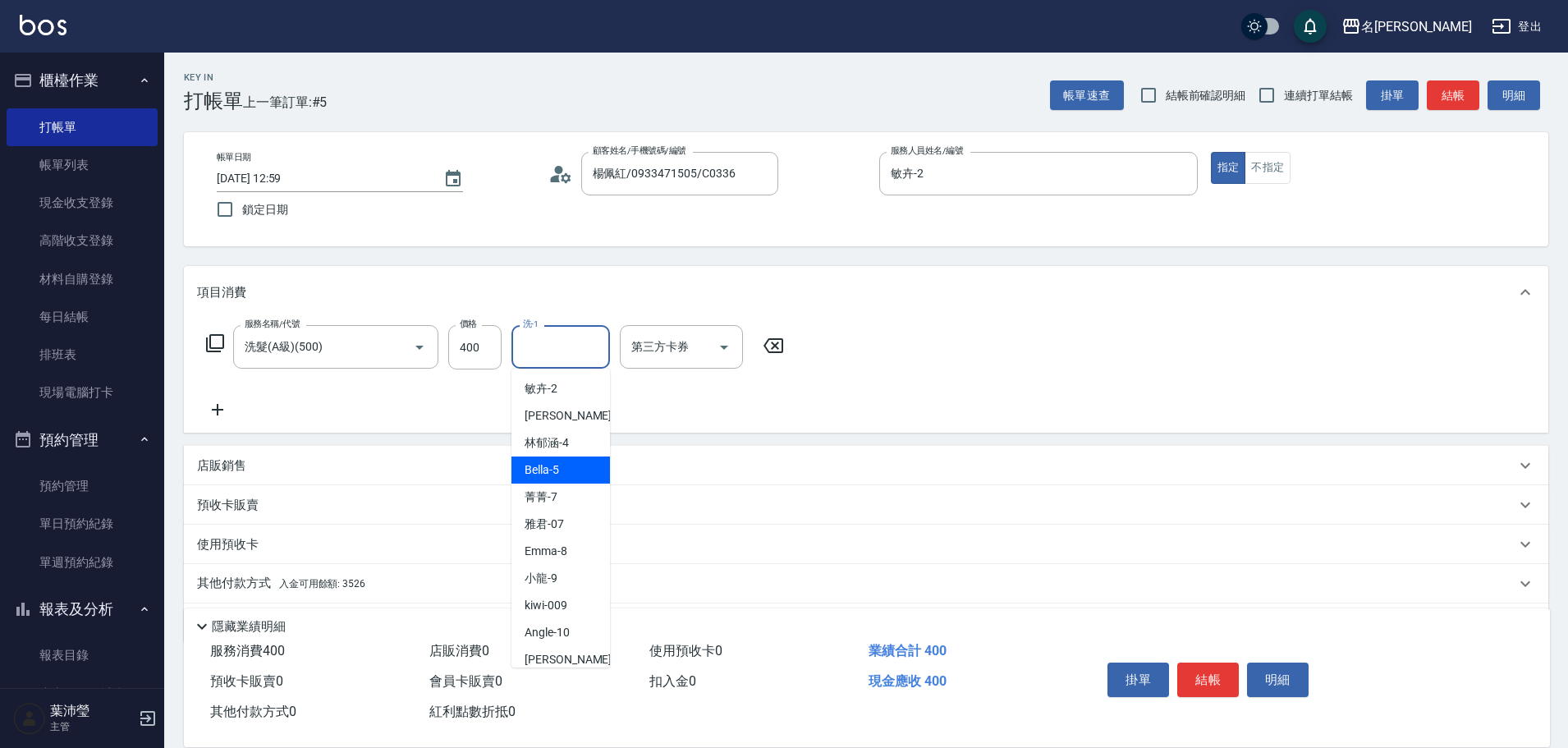
click at [552, 470] on span "Bella -5" at bounding box center [542, 469] width 35 height 17
type input "Bella-5"
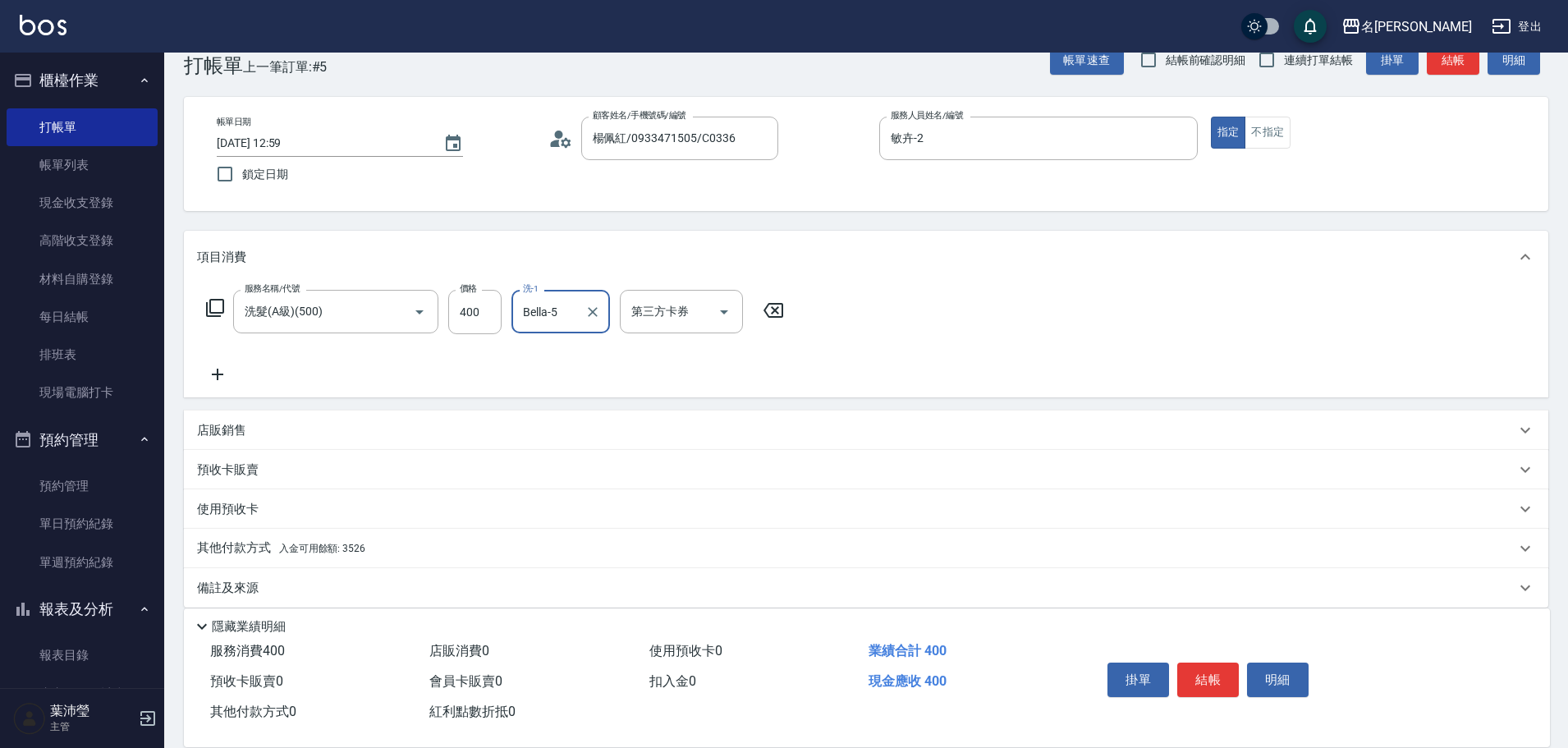
scroll to position [53, 0]
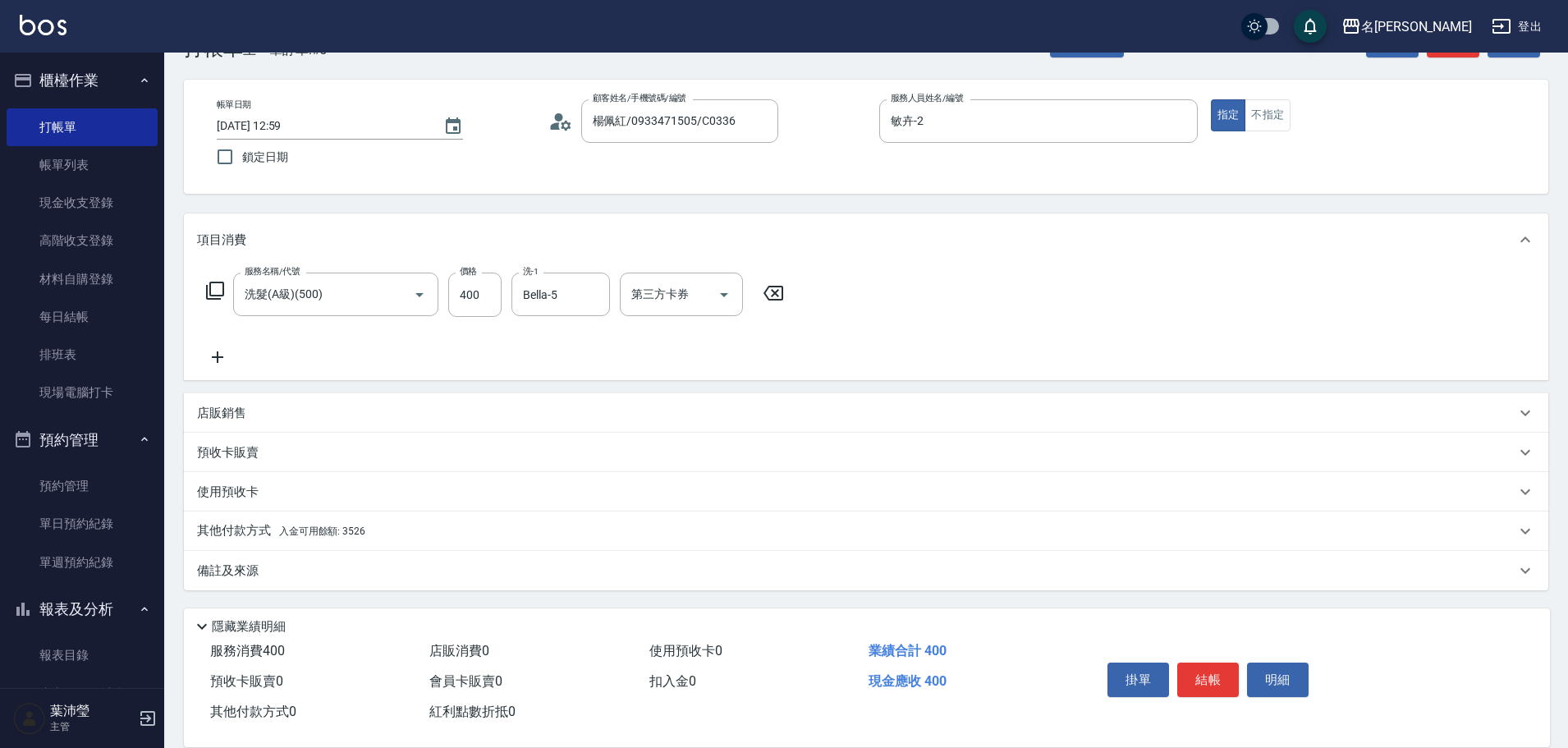
drag, startPoint x: 245, startPoint y: 533, endPoint x: 268, endPoint y: 528, distance: 23.5
click at [247, 532] on p "其他付款方式 入金可用餘額: 3526" at bounding box center [280, 530] width 168 height 18
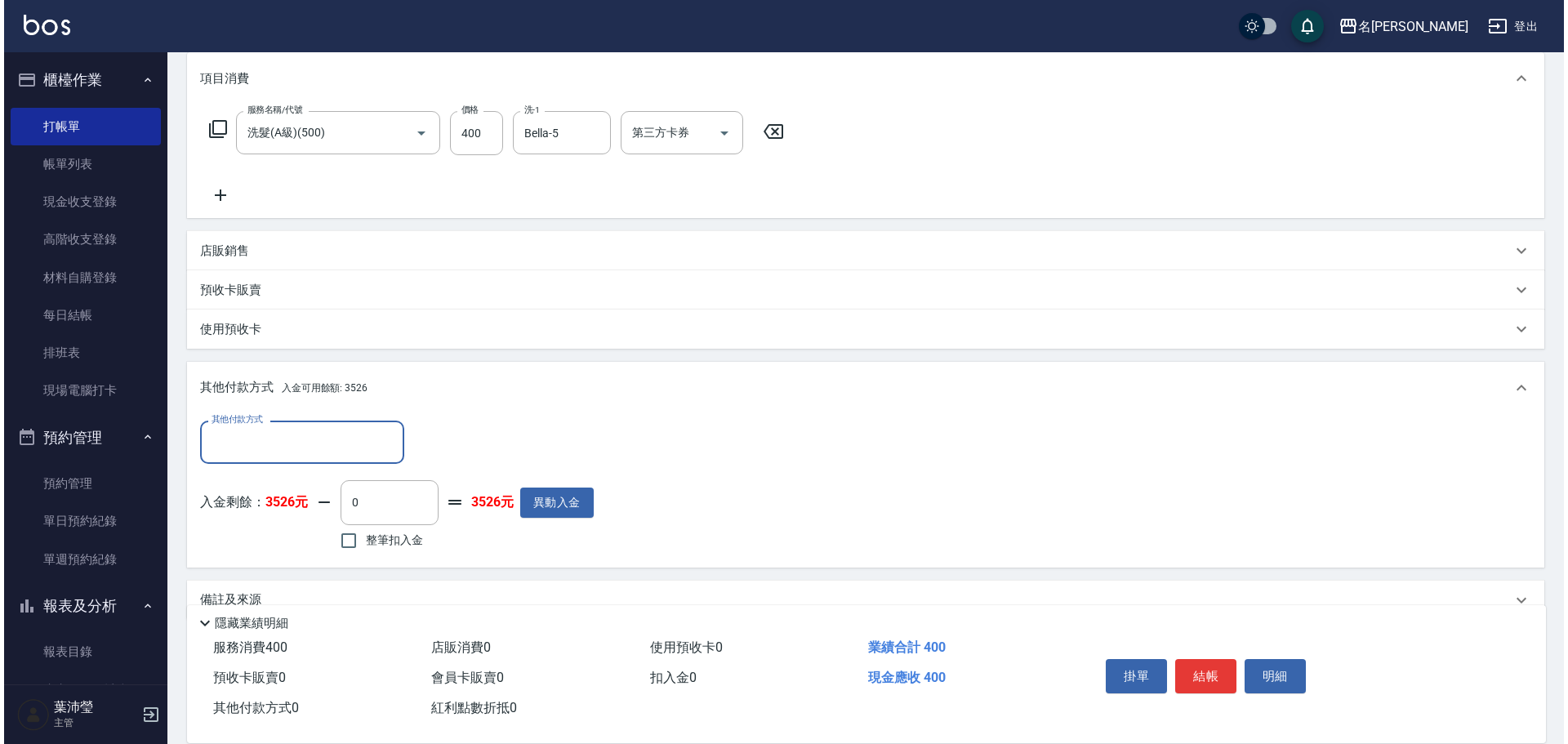
scroll to position [245, 0]
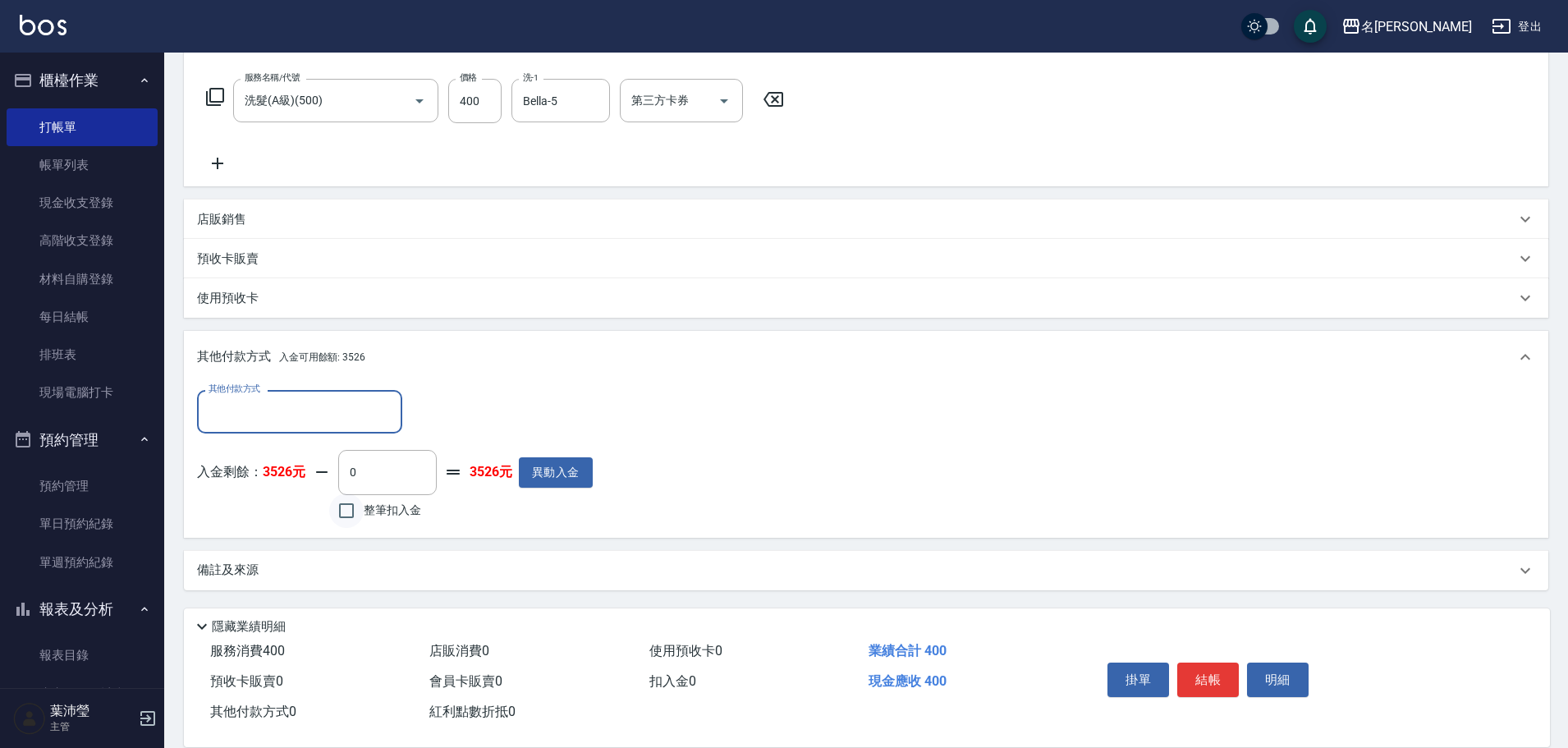
click at [347, 509] on input "整筆扣入金" at bounding box center [346, 511] width 35 height 35
checkbox input "true"
type input "400"
click at [1280, 673] on button "明細" at bounding box center [1278, 679] width 62 height 35
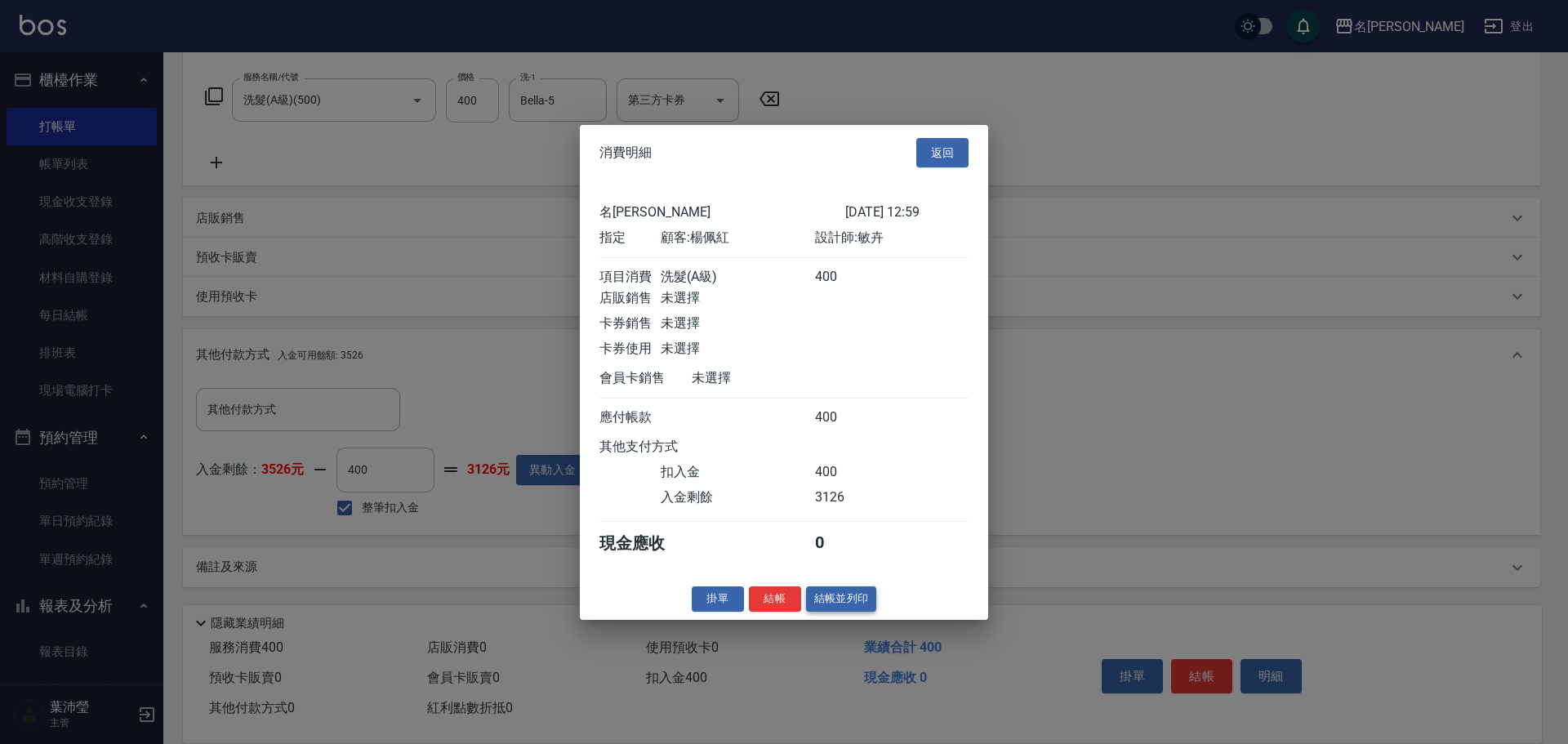
click at [854, 612] on button "結帳並列印" at bounding box center [842, 599] width 71 height 26
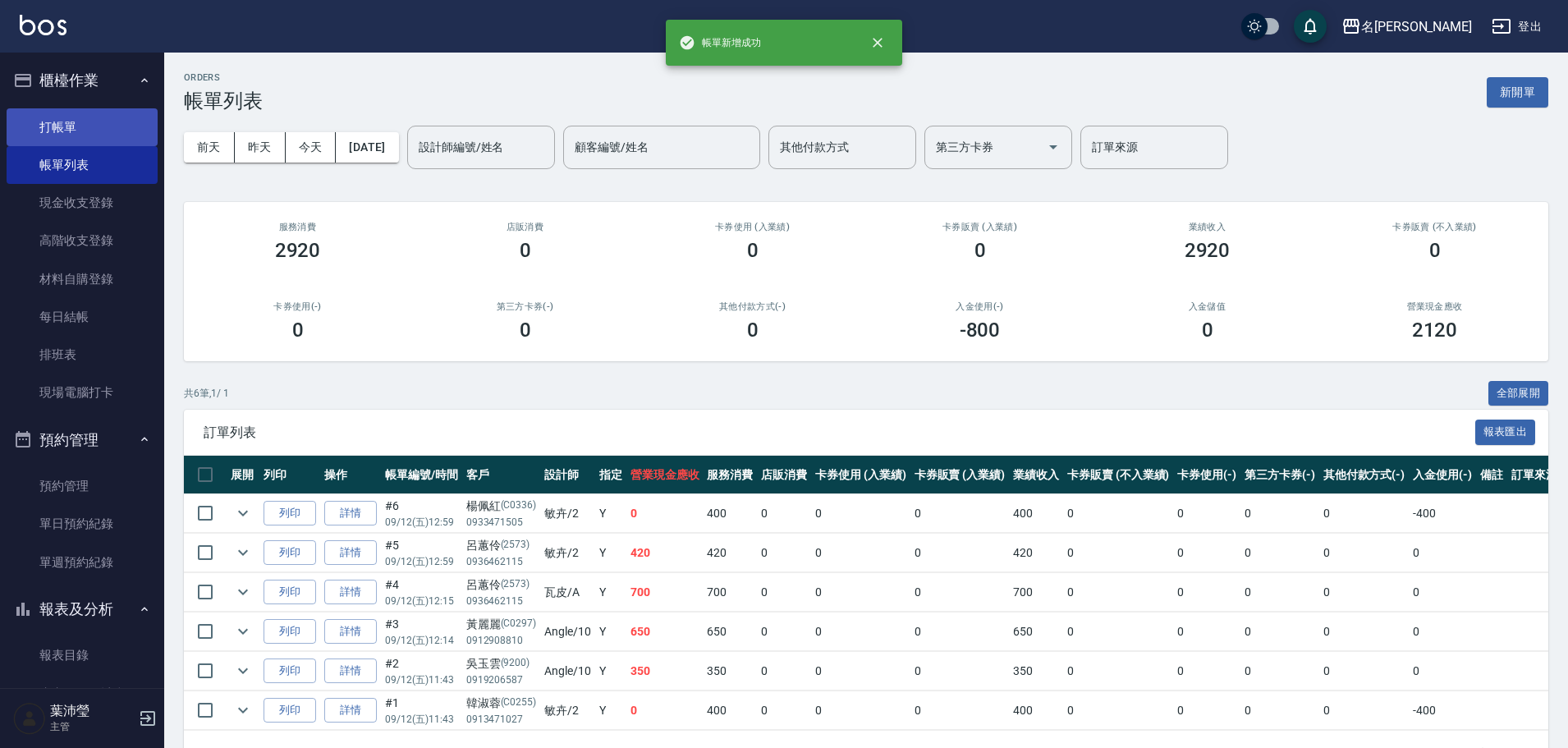
click at [109, 124] on link "打帳單" at bounding box center [82, 127] width 151 height 38
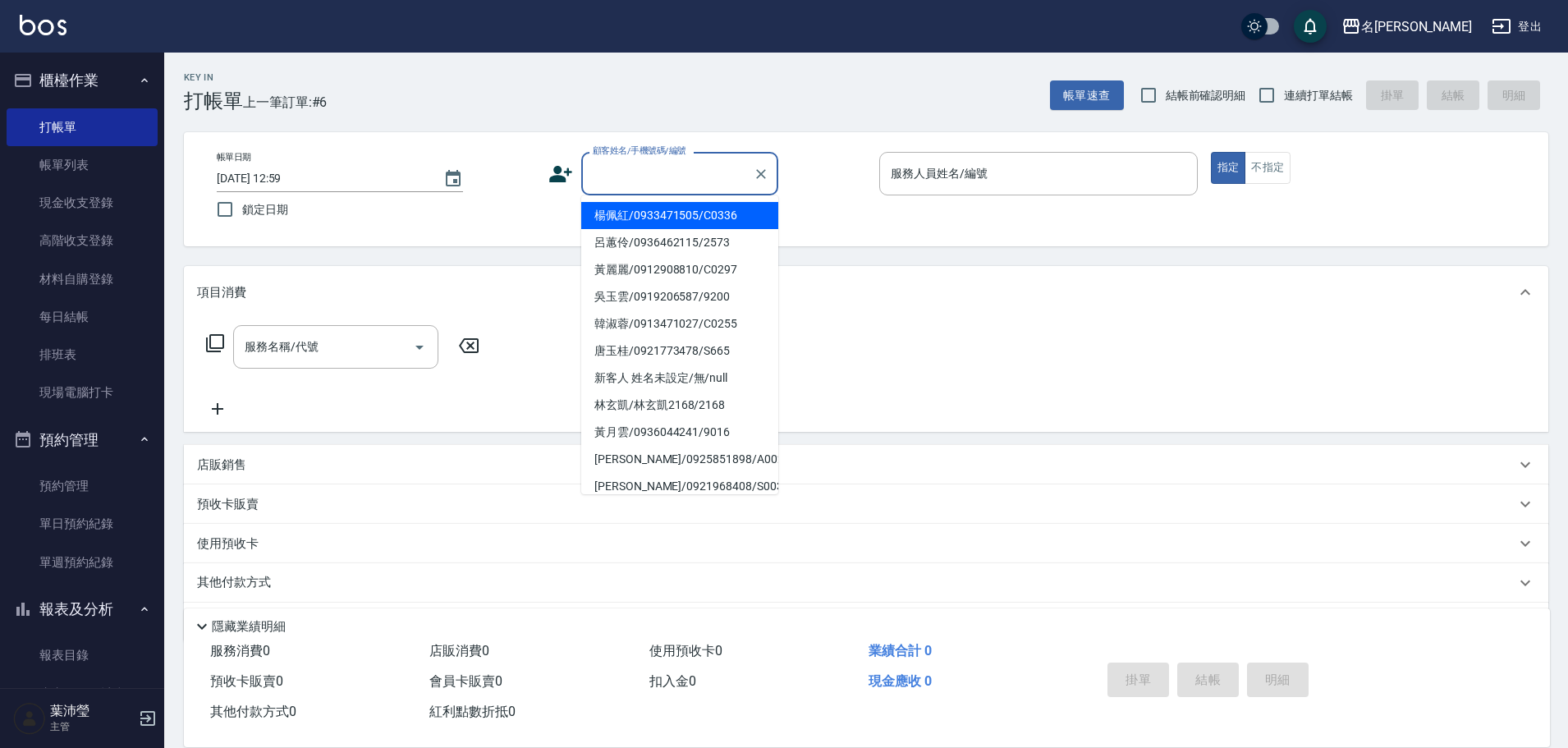
click at [658, 180] on input "顧客姓名/手機號碼/編號" at bounding box center [667, 173] width 158 height 29
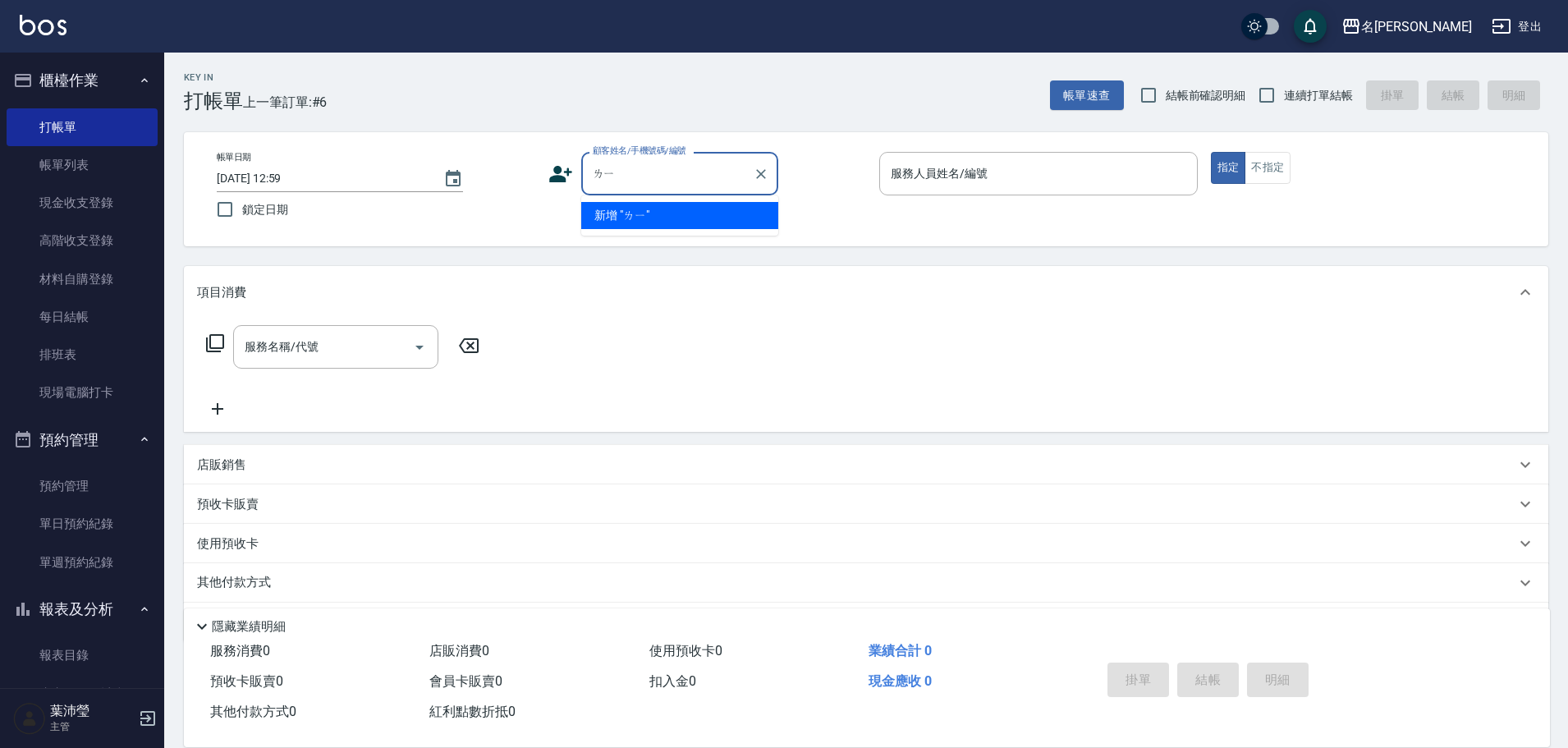
type input "ㄌㄧㄤ"
click at [753, 169] on icon "Clear" at bounding box center [761, 174] width 17 height 17
click at [719, 174] on input "顧客姓名/手機號碼/編號" at bounding box center [667, 173] width 158 height 29
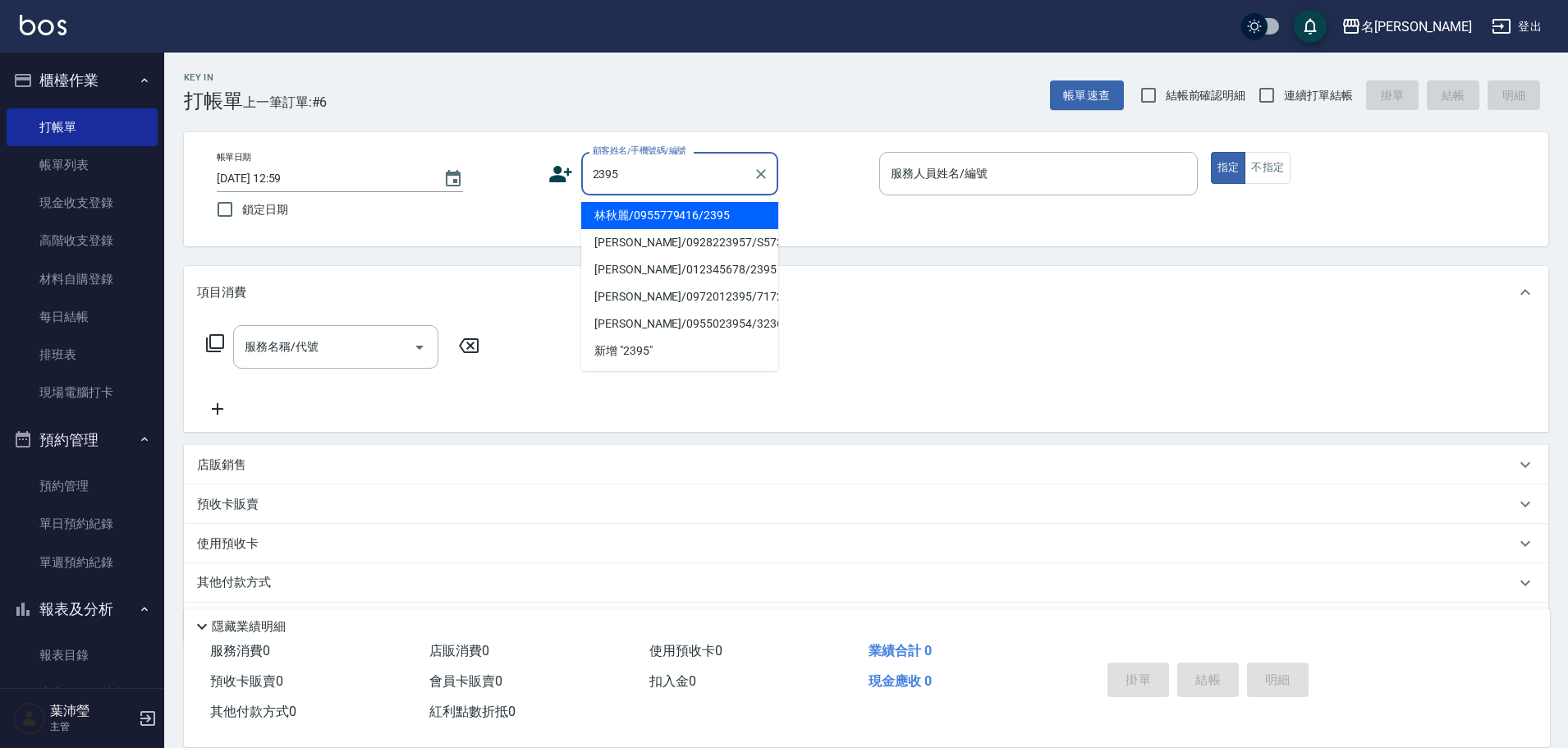
click at [696, 223] on li "林秋麗/0955779416/2395" at bounding box center [680, 215] width 197 height 27
type input "林秋麗/0955779416/2395"
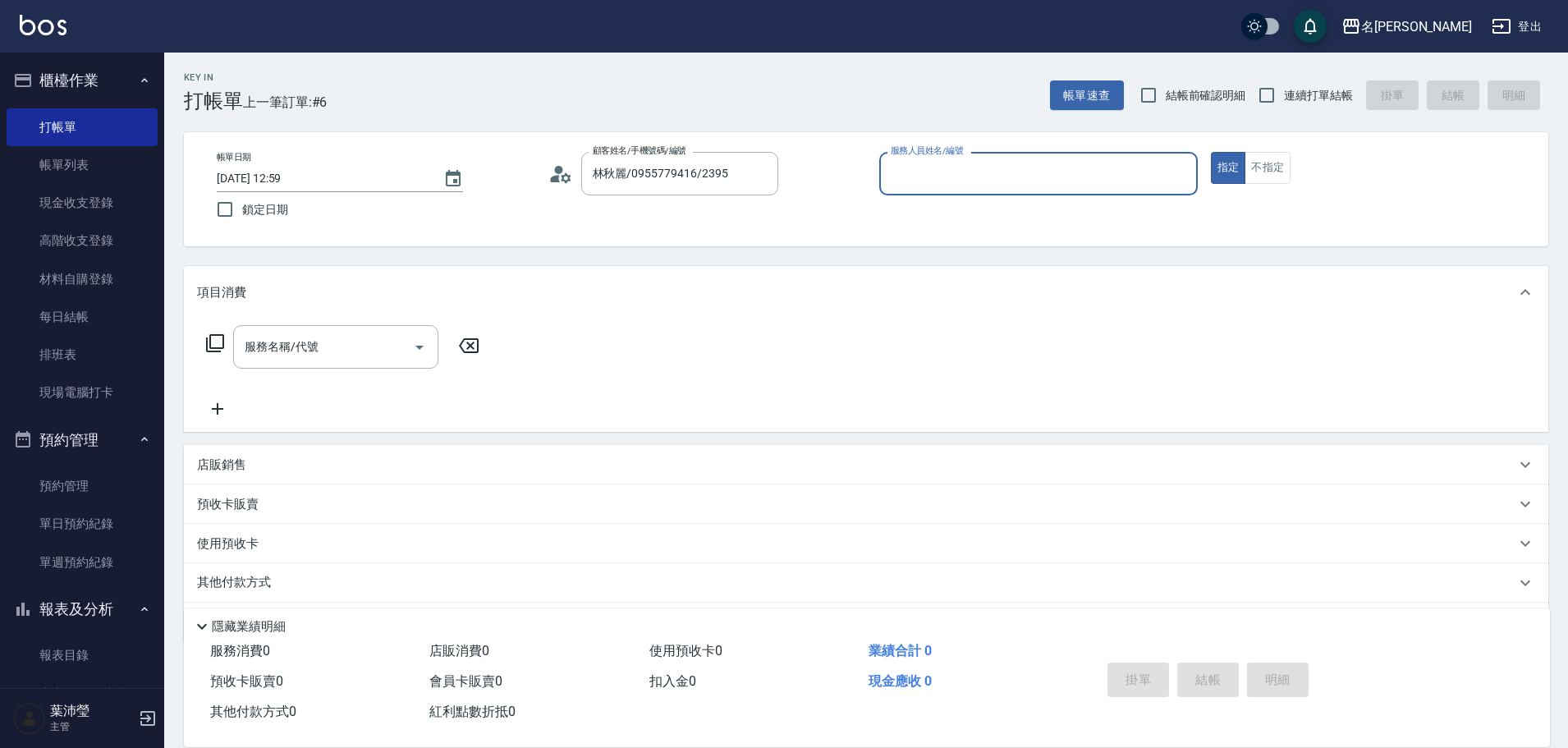
type input "敏卉-2"
click at [216, 348] on icon at bounding box center [216, 343] width 20 height 20
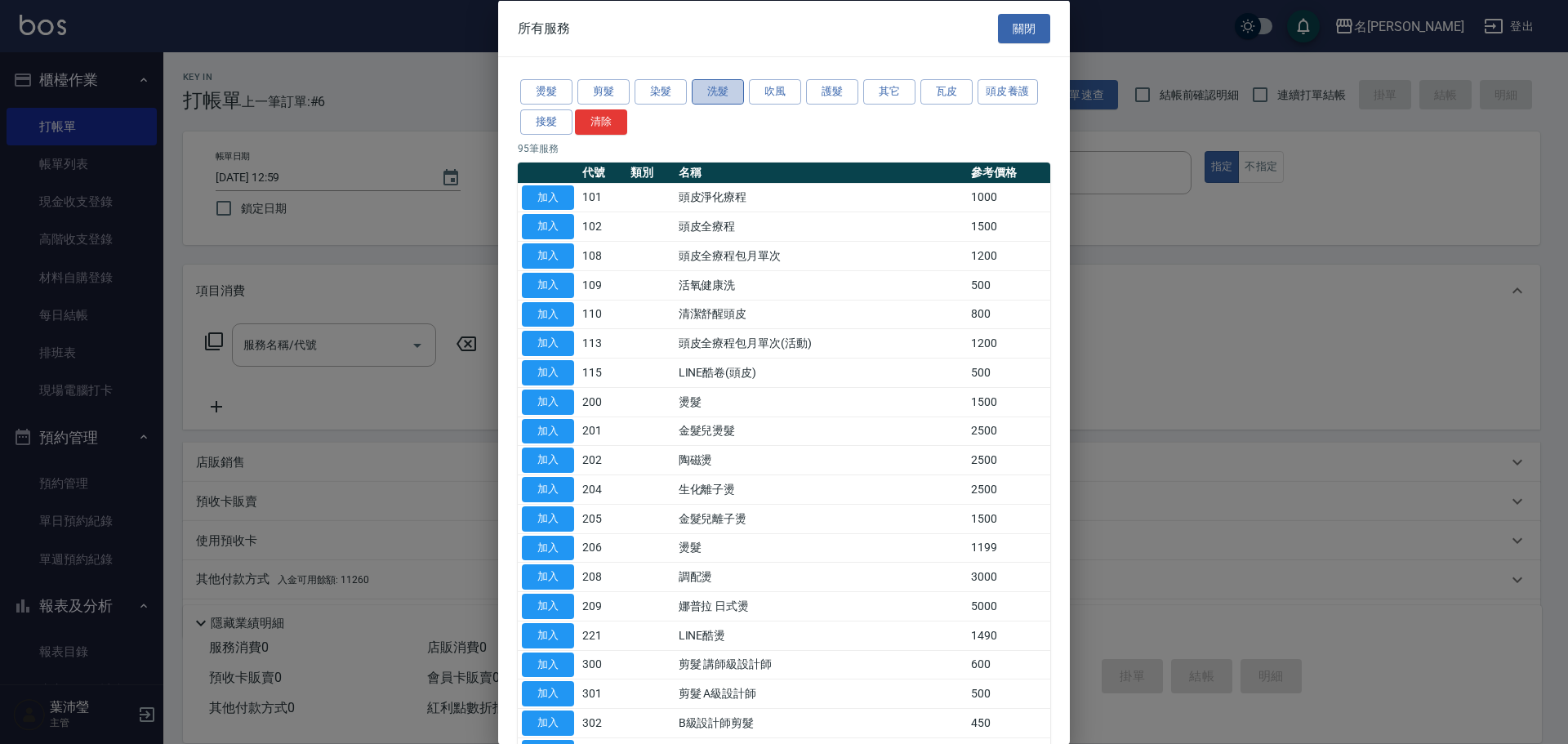
click at [720, 81] on button "洗髮" at bounding box center [718, 92] width 52 height 26
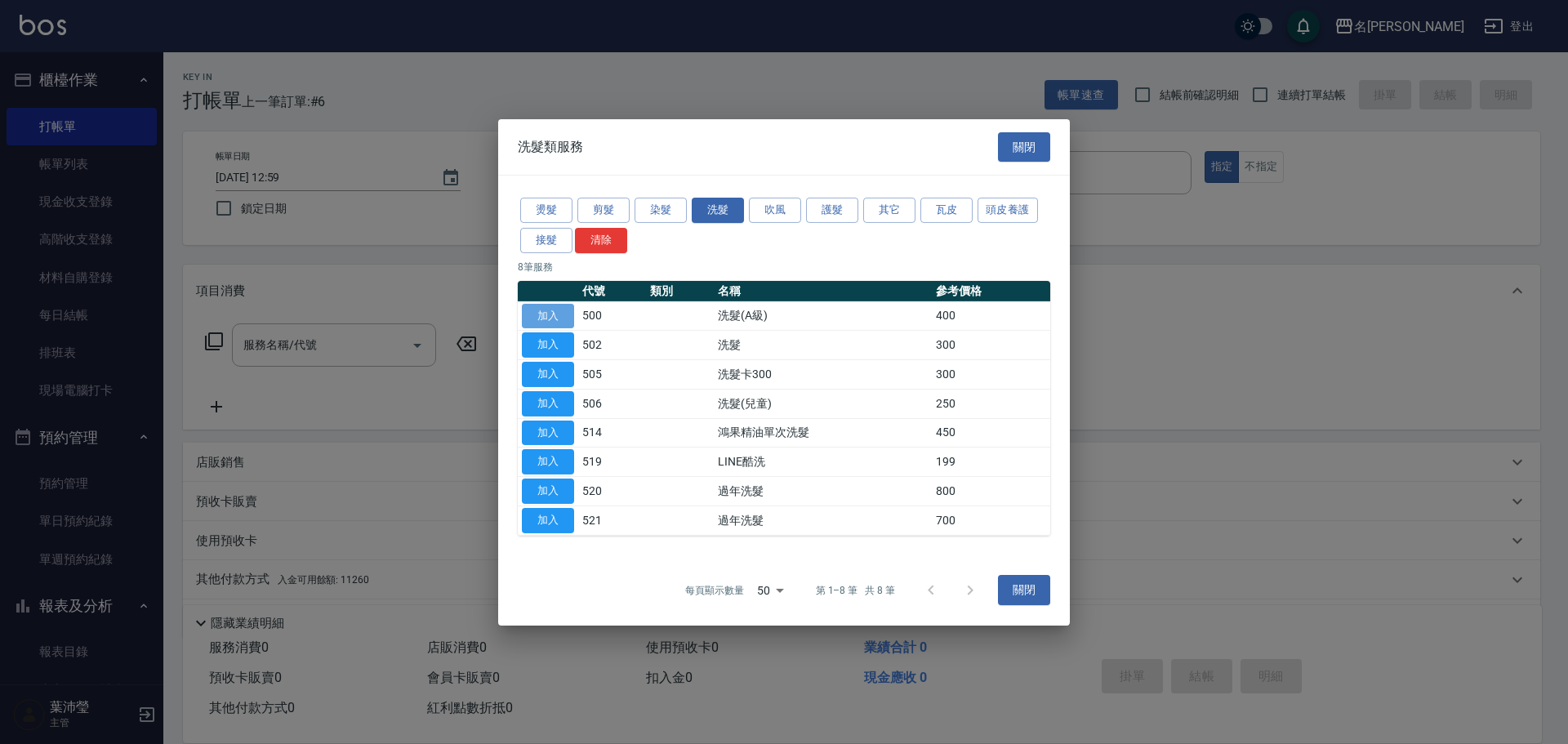
click at [555, 313] on button "加入" at bounding box center [548, 316] width 52 height 26
type input "洗髮(A級)(500)"
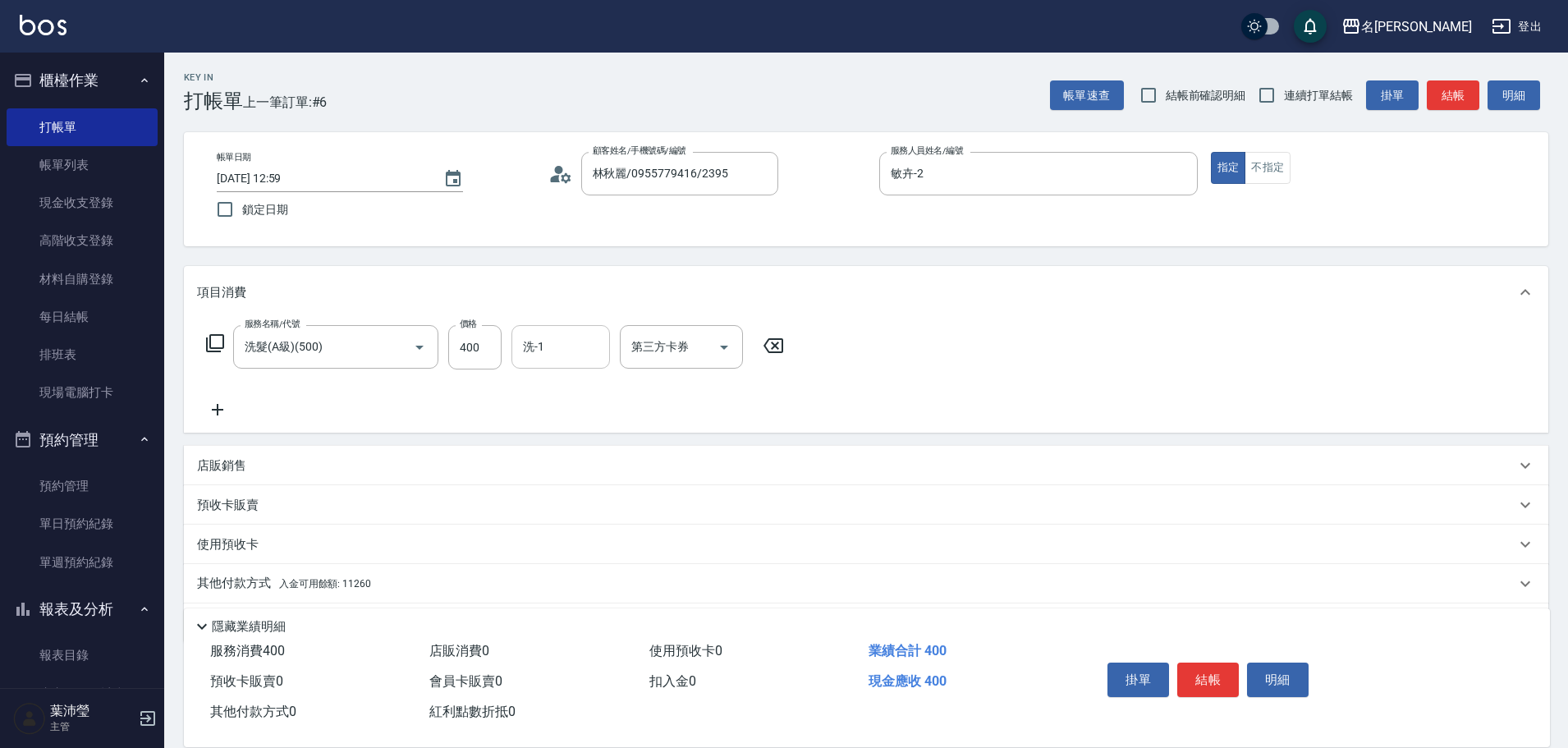
click at [554, 347] on input "洗-1" at bounding box center [560, 347] width 83 height 29
click at [595, 386] on div "語爭 -20" at bounding box center [560, 388] width 98 height 27
type input "語爭-20"
click at [234, 588] on p "其他付款方式 入金可用餘額: 11260" at bounding box center [283, 583] width 174 height 18
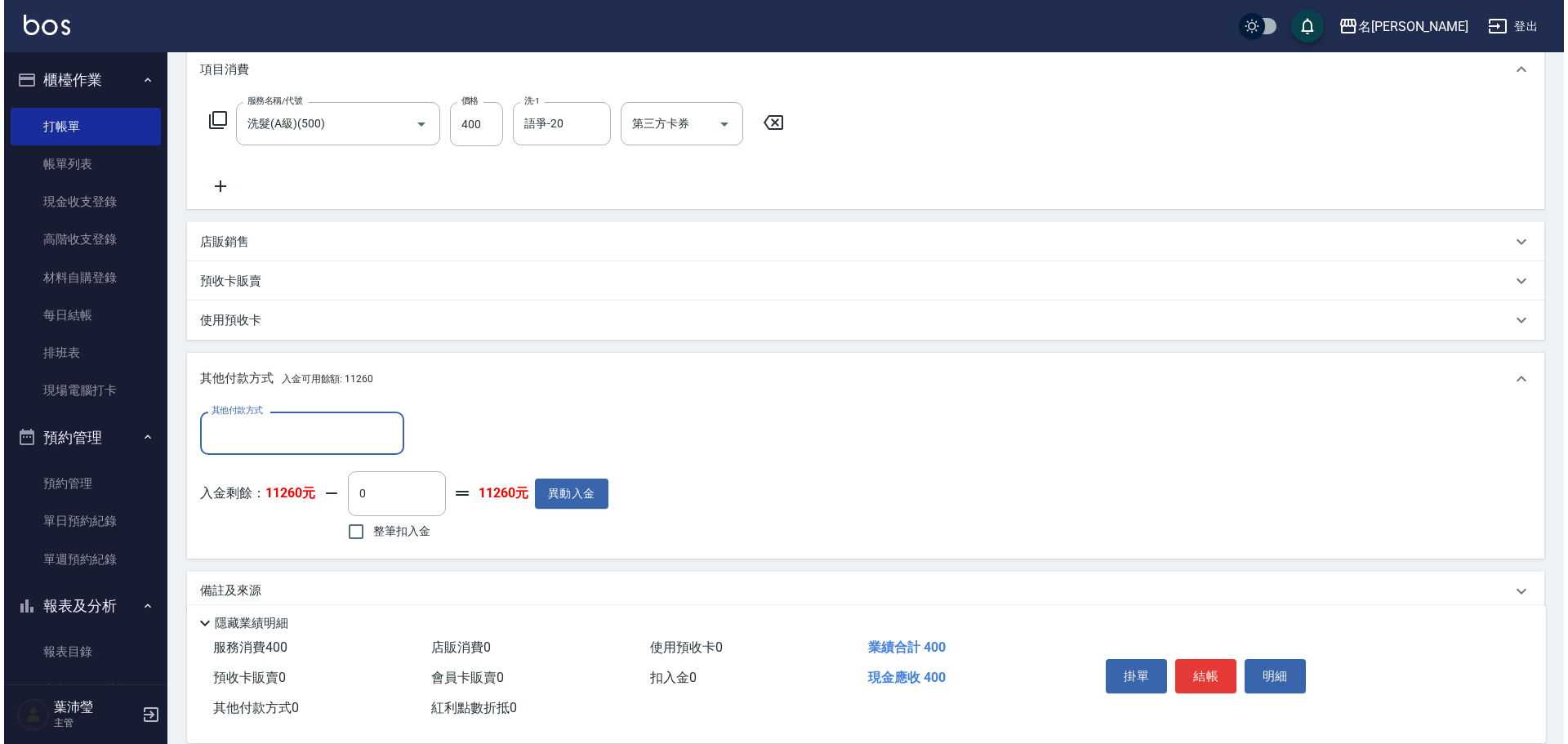
scroll to position [245, 0]
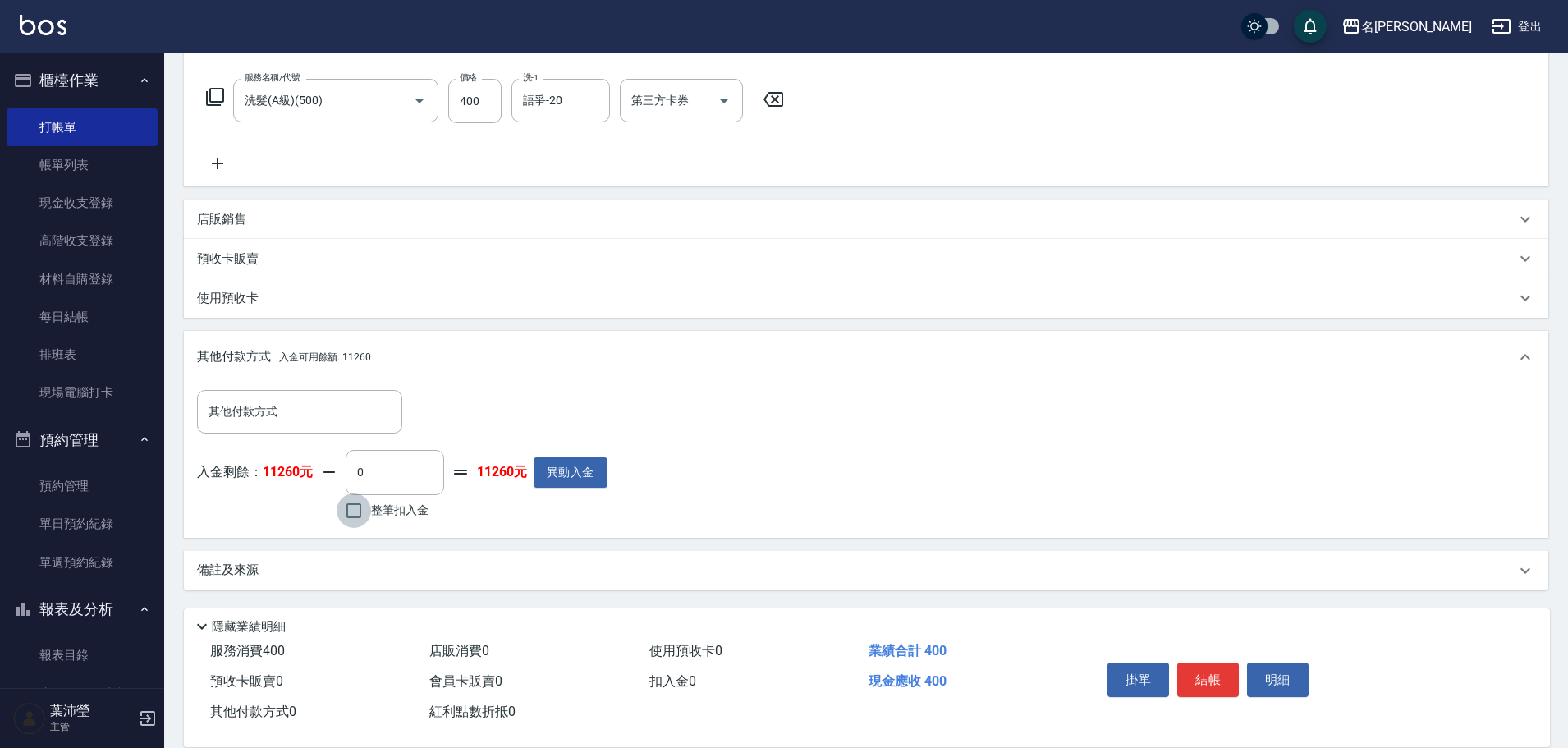
click at [358, 508] on input "整筆扣入金" at bounding box center [354, 511] width 35 height 35
checkbox input "true"
type input "400"
click at [1275, 669] on button "明細" at bounding box center [1278, 679] width 62 height 35
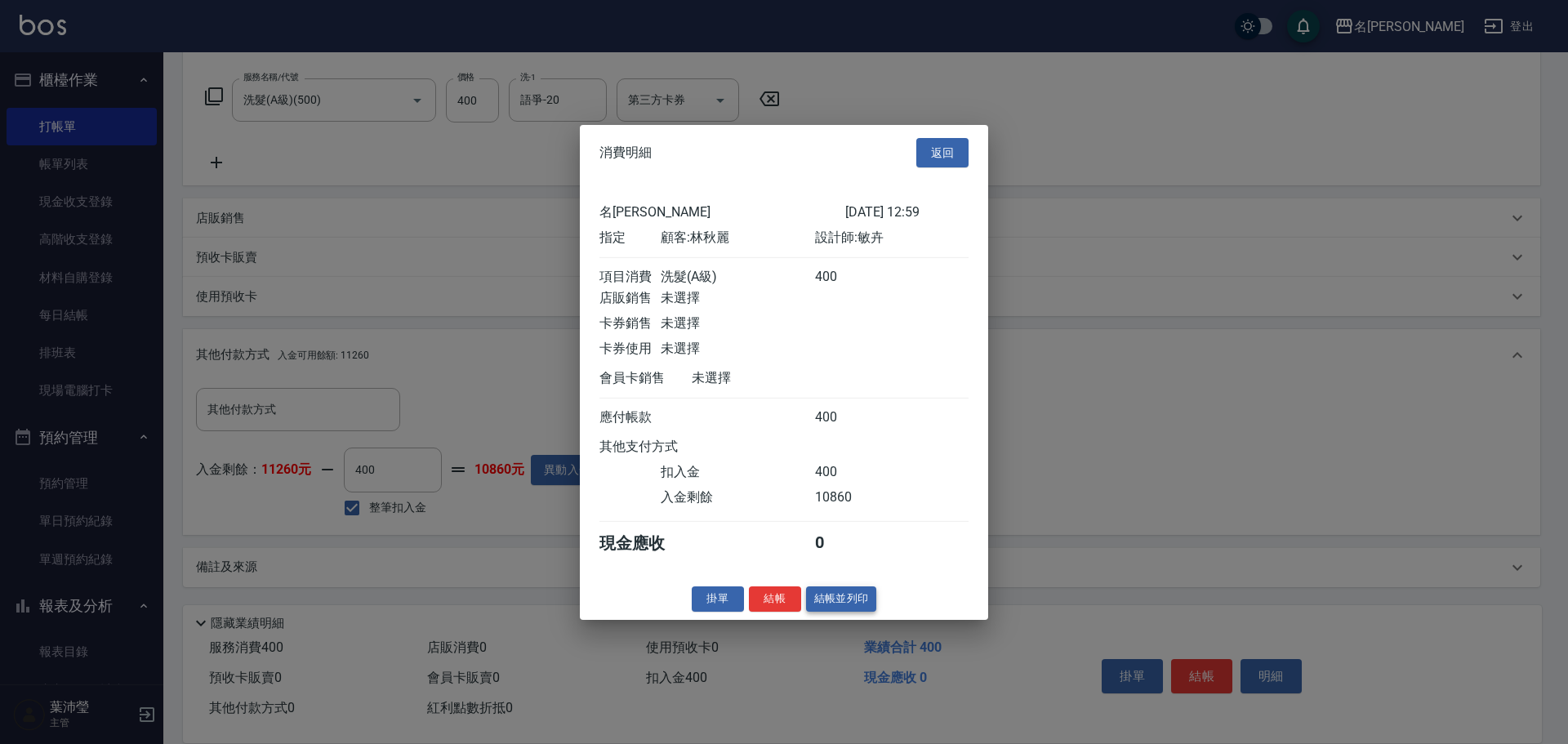
click at [840, 611] on button "結帳並列印" at bounding box center [842, 599] width 71 height 26
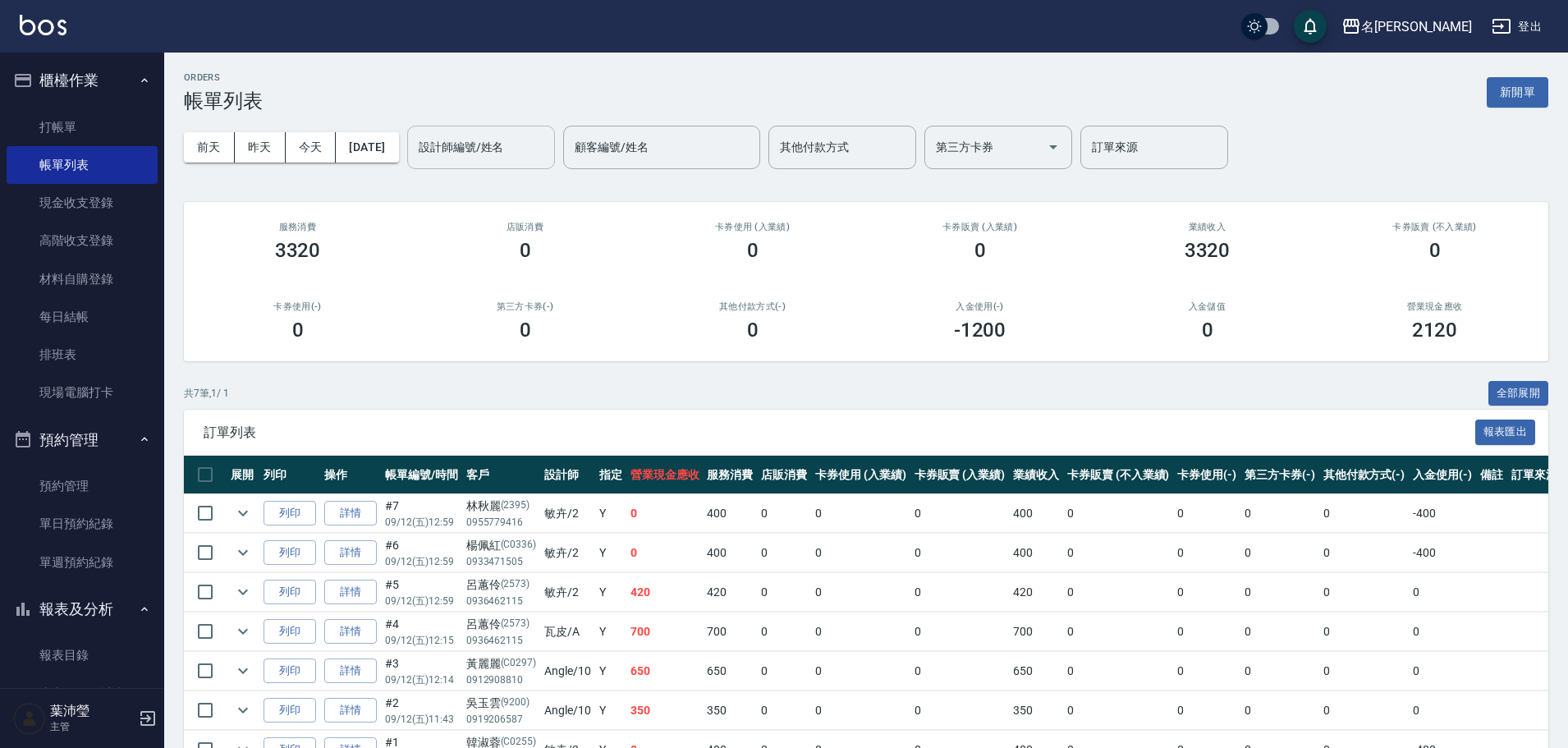
click at [509, 139] on input "設計師編號/姓名" at bounding box center [481, 147] width 133 height 29
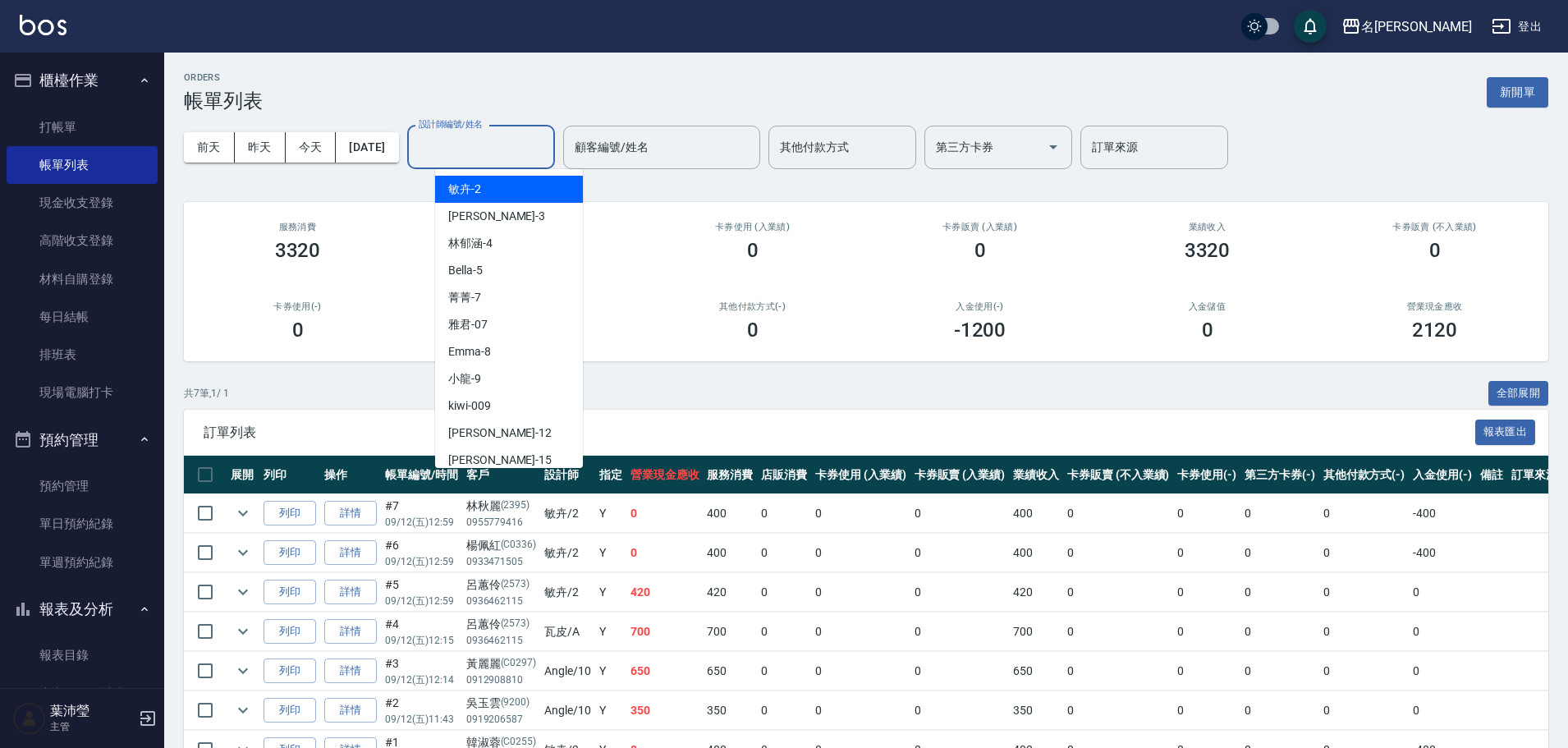
click at [497, 191] on div "敏卉 -2" at bounding box center [509, 189] width 148 height 27
type input "敏卉-2"
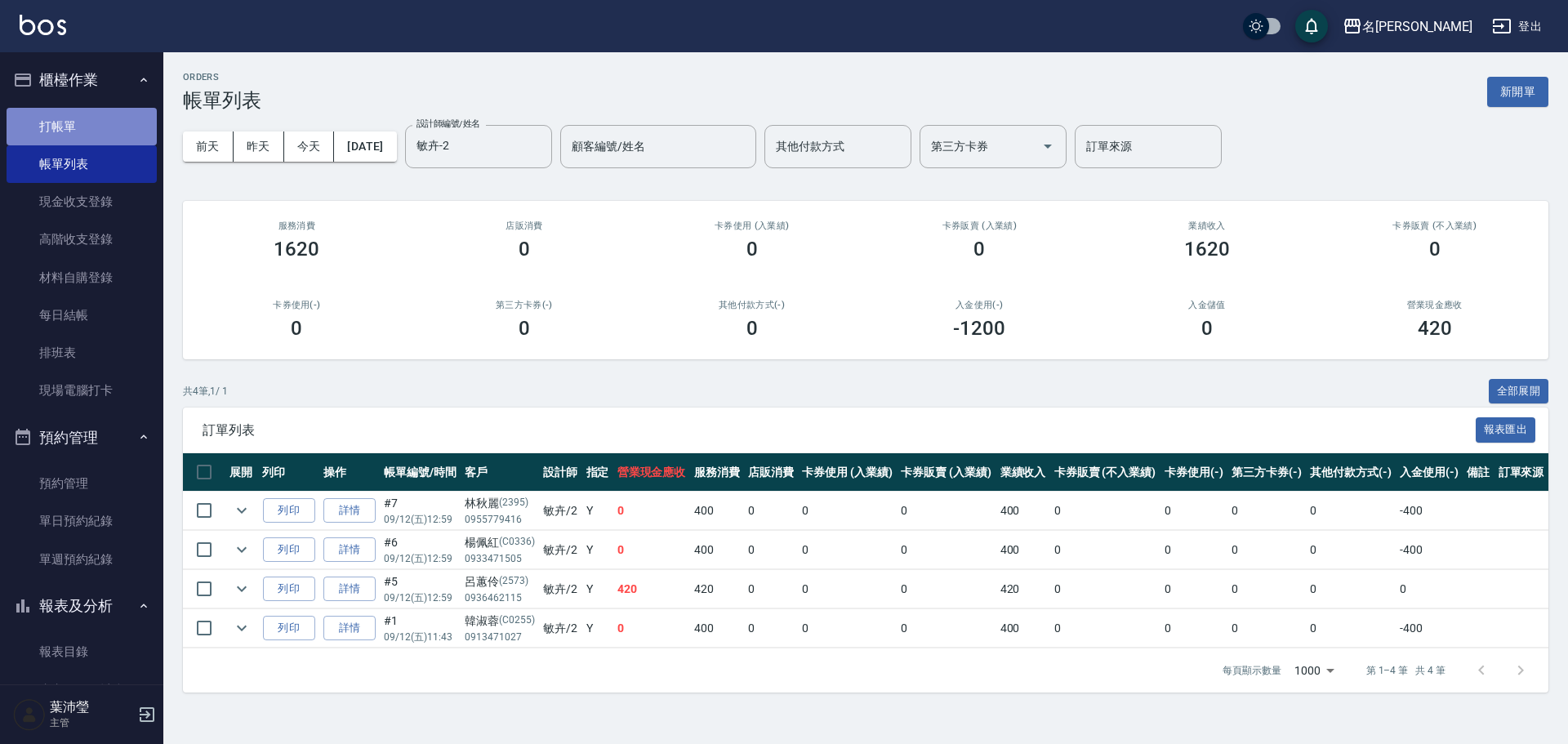
click at [92, 124] on link "打帳單" at bounding box center [82, 126] width 150 height 38
